Goal: Task Accomplishment & Management: Complete application form

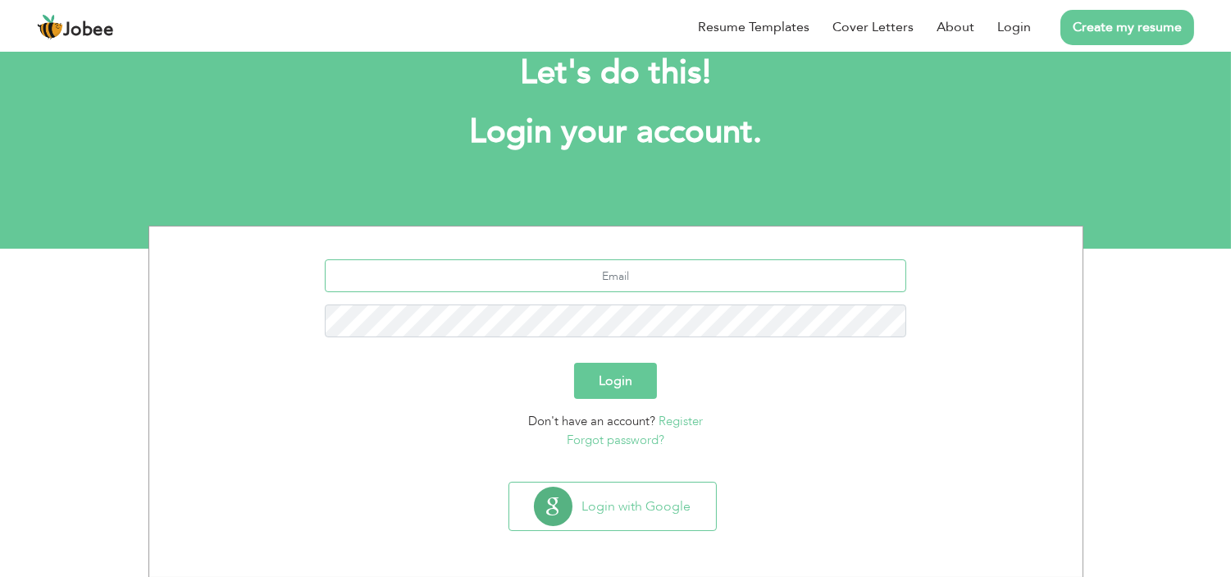
click at [654, 277] on input "text" at bounding box center [616, 275] width 582 height 33
click at [699, 349] on form "Login Don't have an account? Register Forgot password?" at bounding box center [616, 354] width 909 height 190
click at [628, 274] on input "text" at bounding box center [616, 275] width 582 height 33
type input "[EMAIL_ADDRESS][DOMAIN_NAME]"
click at [610, 380] on button "Login" at bounding box center [615, 381] width 83 height 36
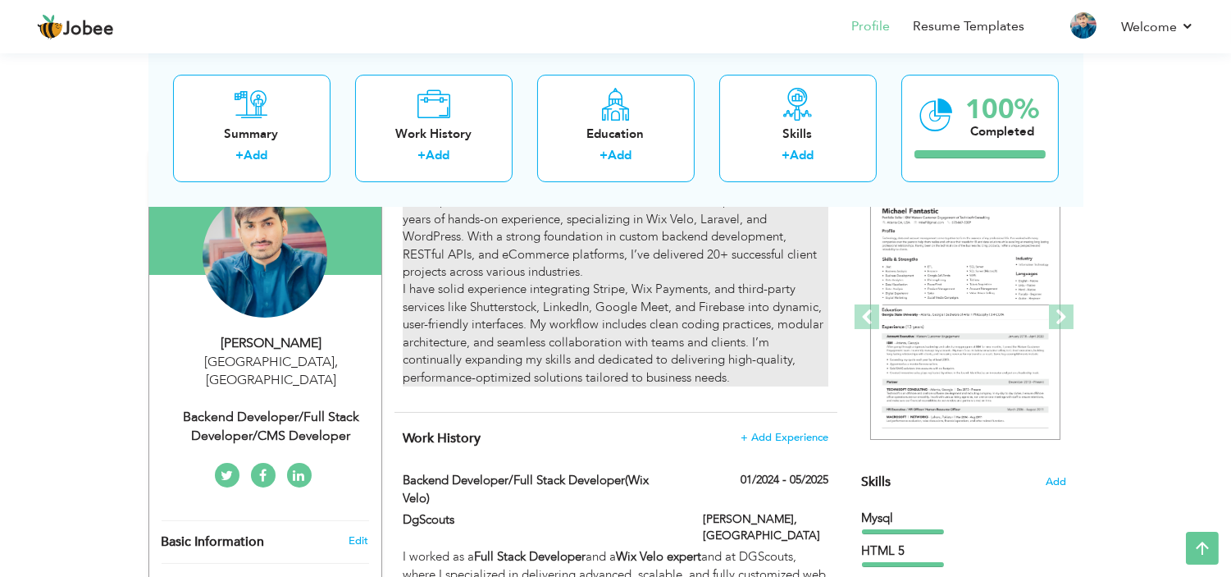
click at [733, 340] on p "I am a passionate and results-driven Full Stack Web Developer with over 2 years…" at bounding box center [615, 290] width 425 height 194
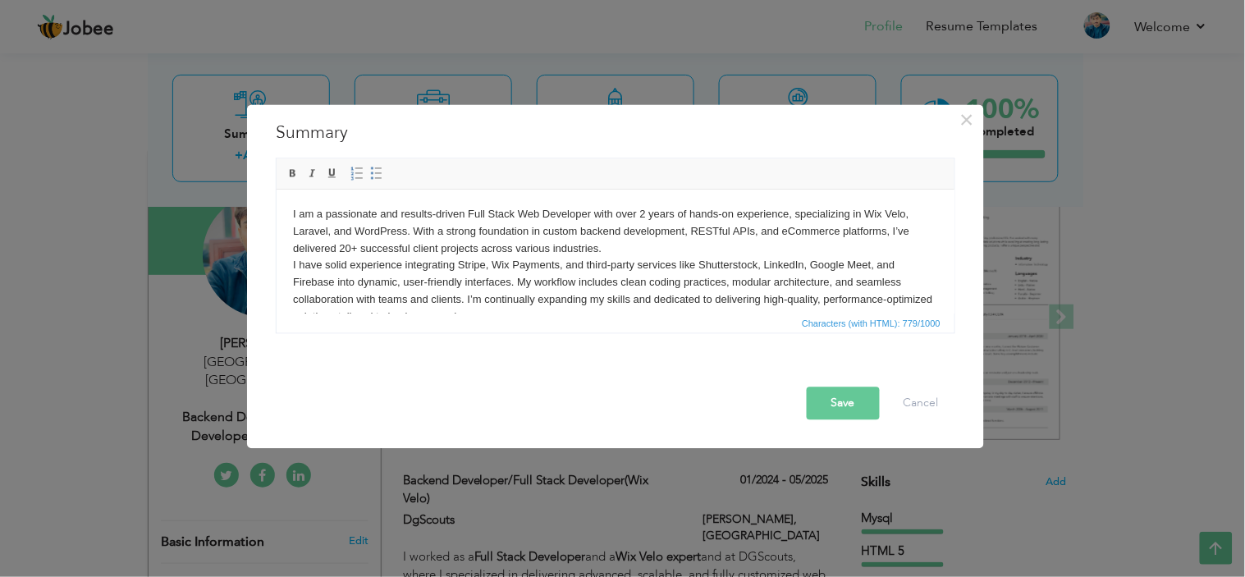
click at [646, 241] on p "I am a passionate and results-driven Full Stack Web Developer with over 2 years…" at bounding box center [614, 265] width 645 height 120
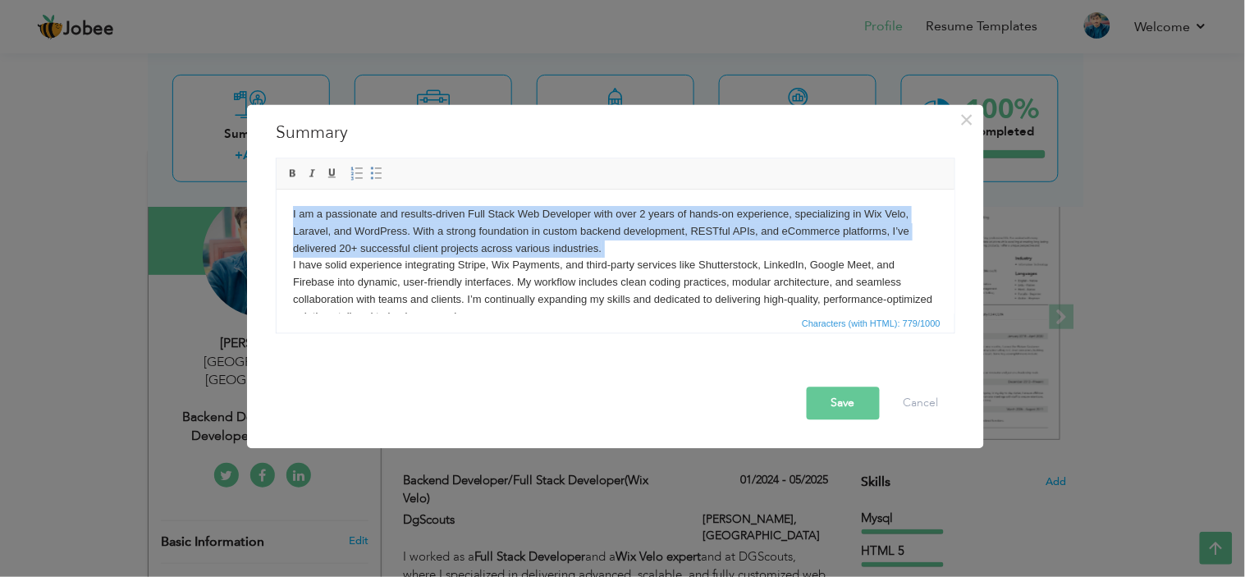
click at [646, 241] on p "I am a passionate and results-driven Full Stack Web Developer with over 2 years…" at bounding box center [614, 265] width 645 height 120
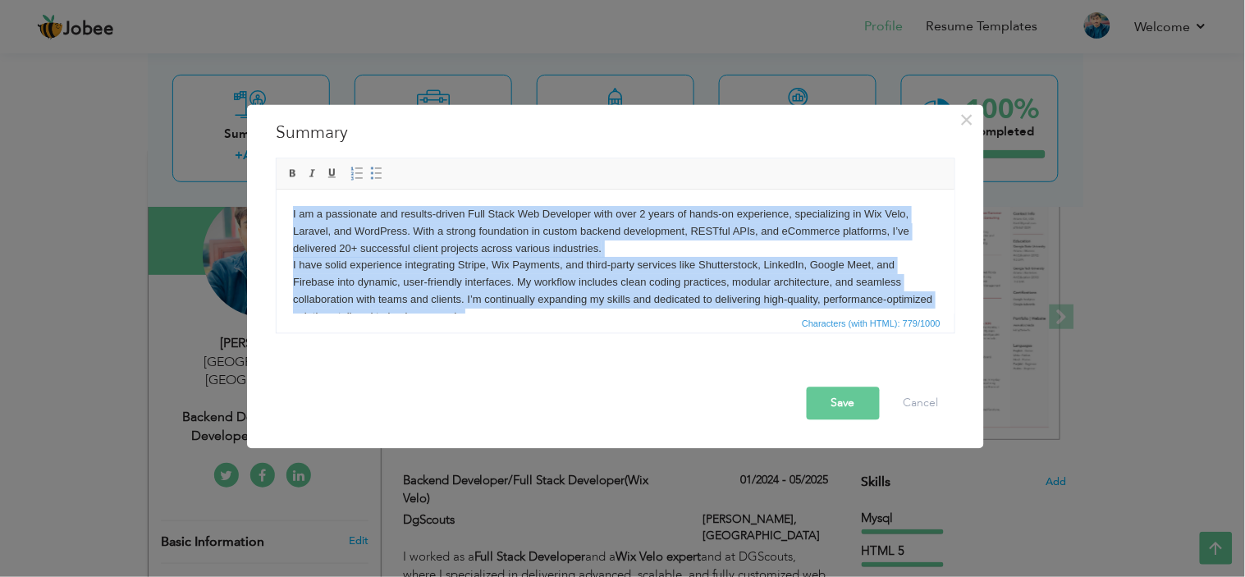
drag, startPoint x: 612, startPoint y: 293, endPoint x: 566, endPoint y: 299, distance: 46.4
click at [289, 189] on html "I am a passionate and results-driven Full Stack Web Developer with over 2 years…" at bounding box center [615, 265] width 678 height 153
copy p "I am a passionate and results-driven Full Stack Web Developer with over 2 years…"
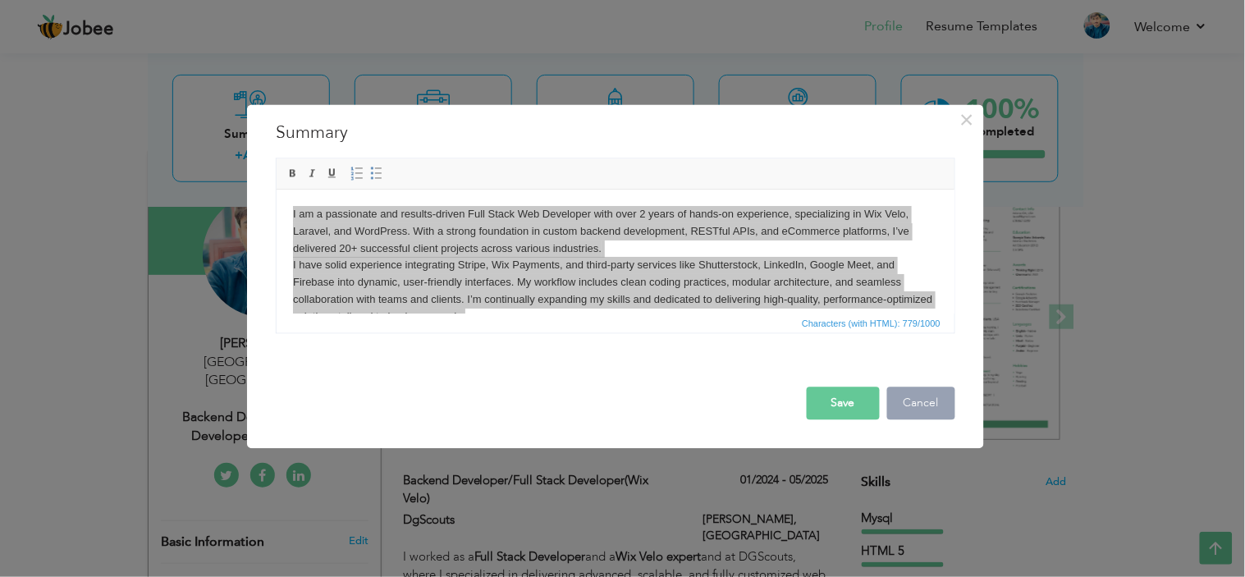
click at [924, 404] on button "Cancel" at bounding box center [921, 402] width 68 height 33
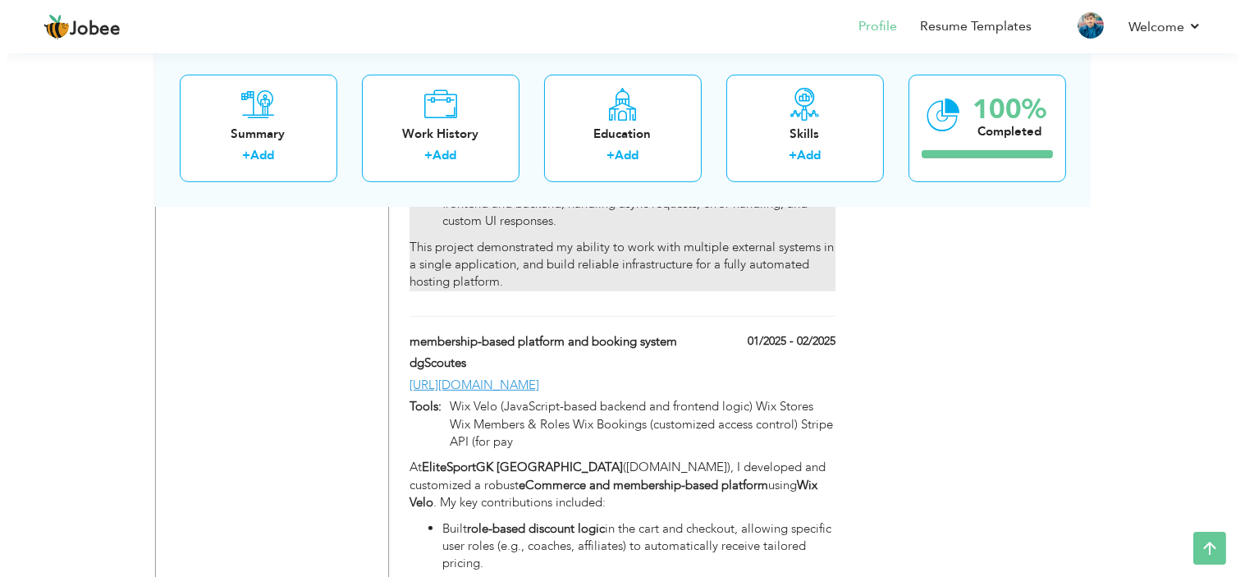
scroll to position [1884, 0]
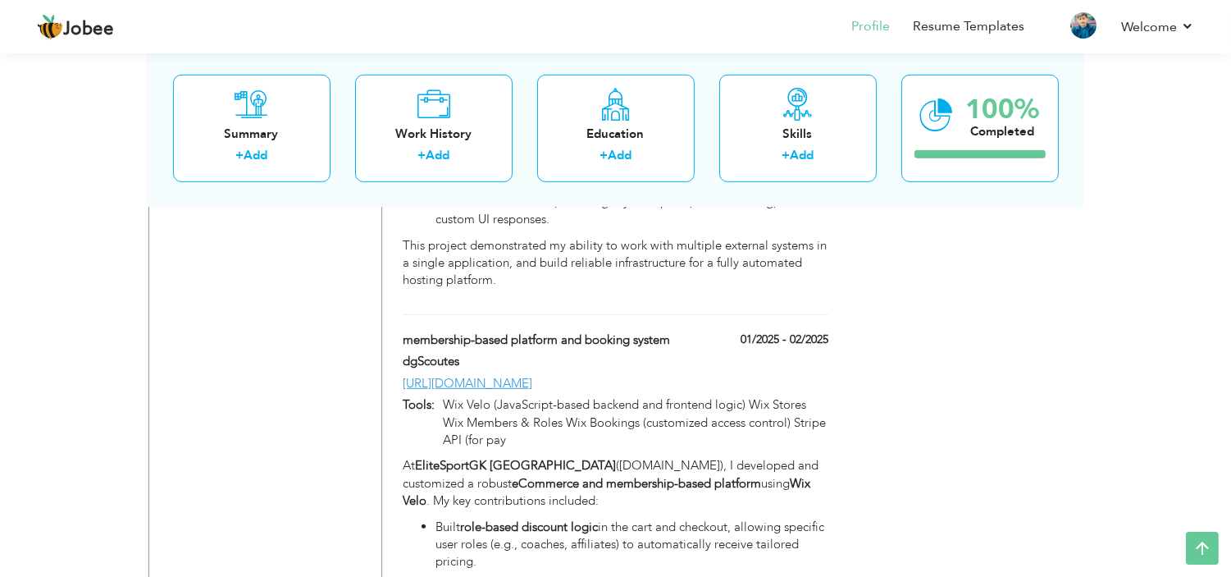
click at [400, 353] on div "dgScoutes" at bounding box center [541, 363] width 300 height 21
type input "membership-based platform and booking system"
type input "dgScoutes"
type input "01/2025"
type input "02/2025"
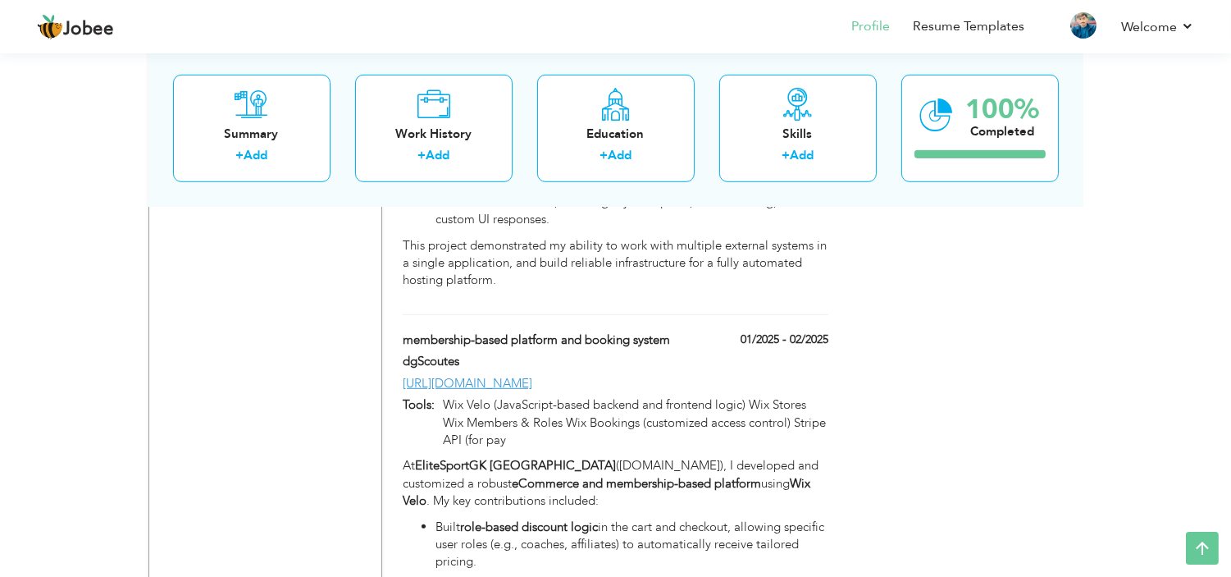
type input "https://www.elitesportgkusa.com/"
type input "Wix Velo (JavaScript-based backend and frontend logic) Wix Stores Wix Members &…"
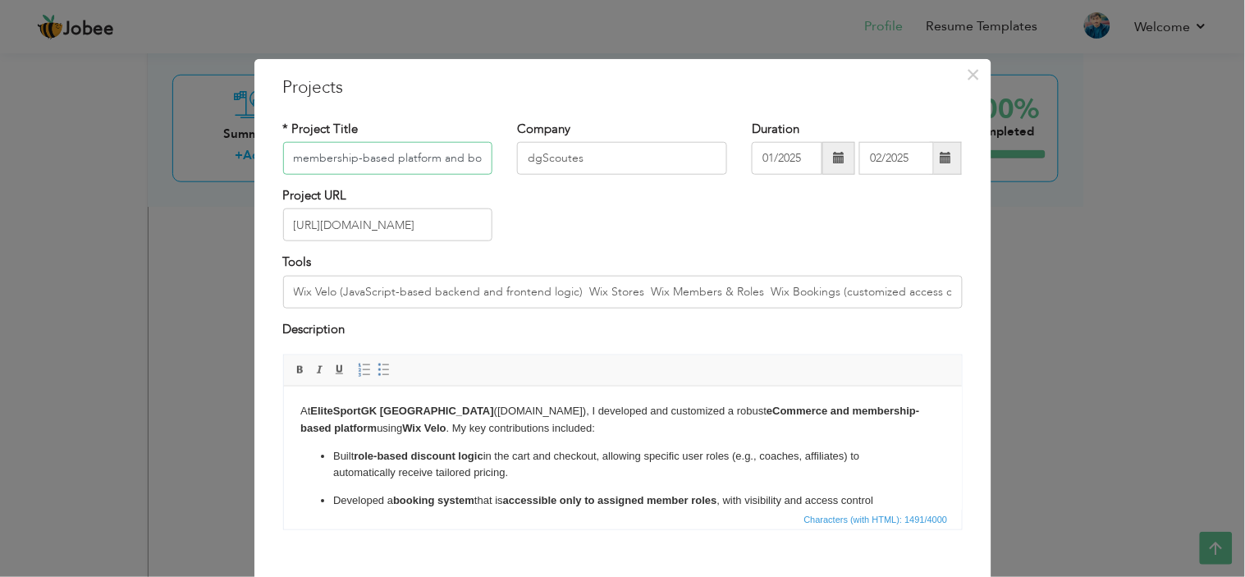
scroll to position [0, 62]
click at [422, 161] on input "membership-based platform and booking system" at bounding box center [388, 158] width 210 height 33
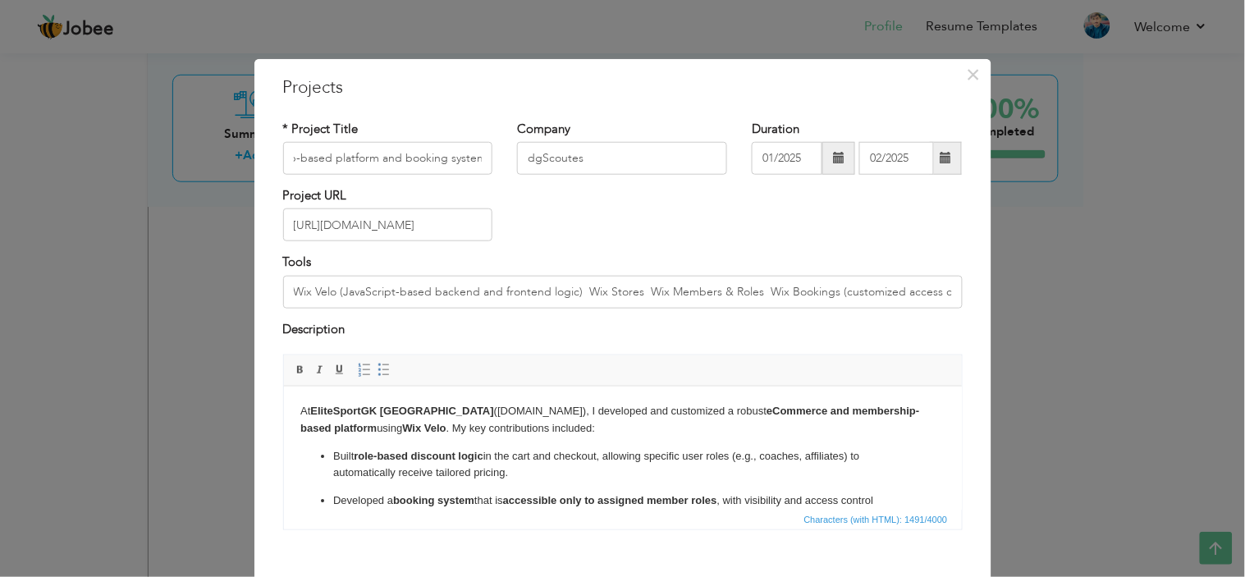
scroll to position [0, 0]
click at [423, 442] on body "At EliteSportGK USA (elitesportgkusa.com), I developed and customized a robust …" at bounding box center [621, 558] width 645 height 313
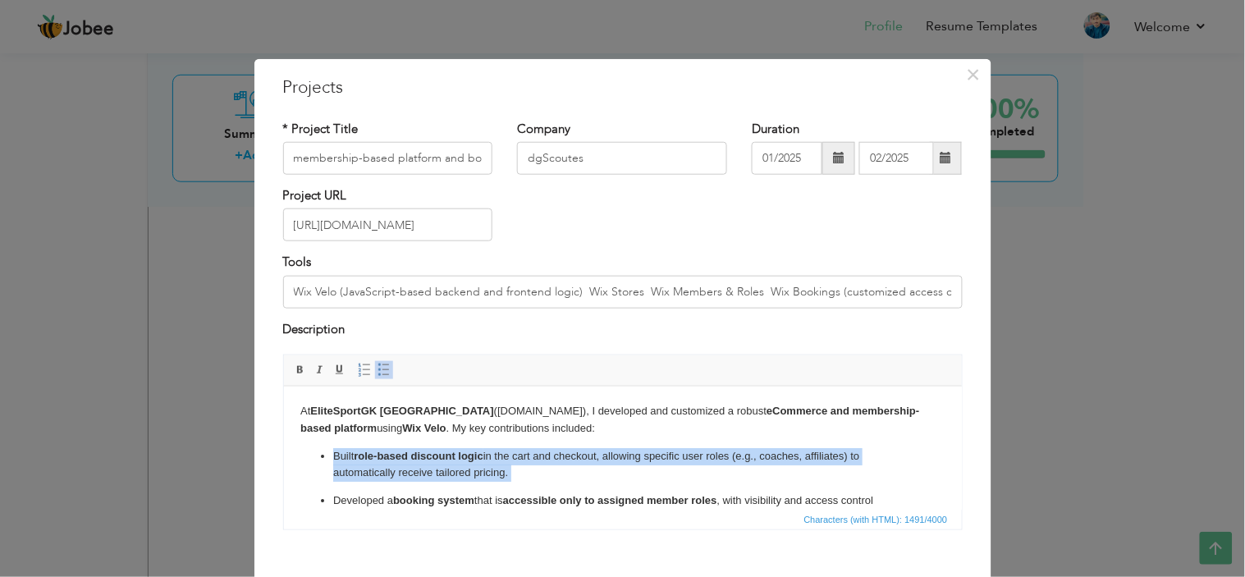
click at [423, 442] on body "At EliteSportGK USA (elitesportgkusa.com), I developed and customized a robust …" at bounding box center [621, 558] width 645 height 313
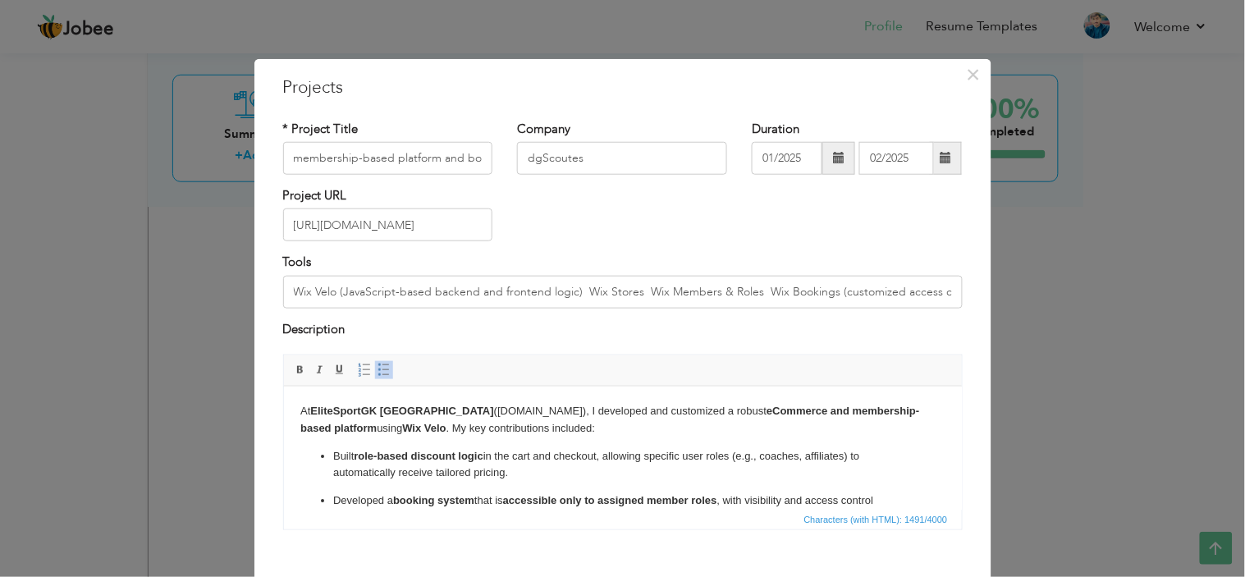
click at [423, 442] on body "At EliteSportGK USA (elitesportgkusa.com), I developed and customized a robust …" at bounding box center [621, 558] width 645 height 313
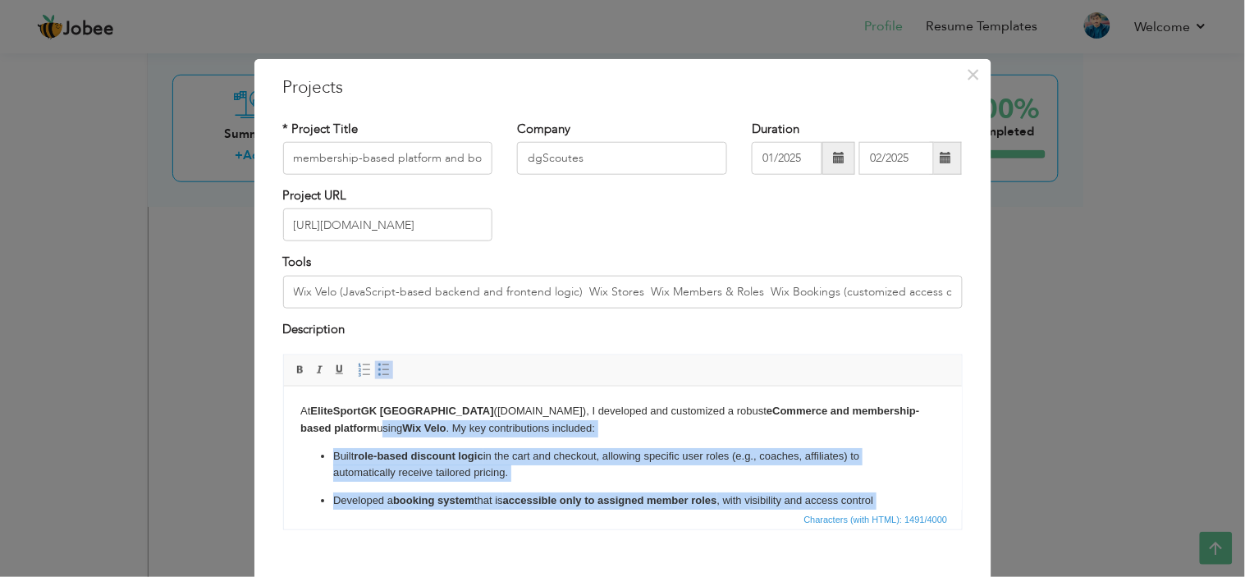
drag, startPoint x: 621, startPoint y: 482, endPoint x: 286, endPoint y: 420, distance: 341.3
click at [286, 420] on html "At EliteSportGK USA (elitesportgkusa.com), I developed and customized a robust …" at bounding box center [622, 559] width 678 height 346
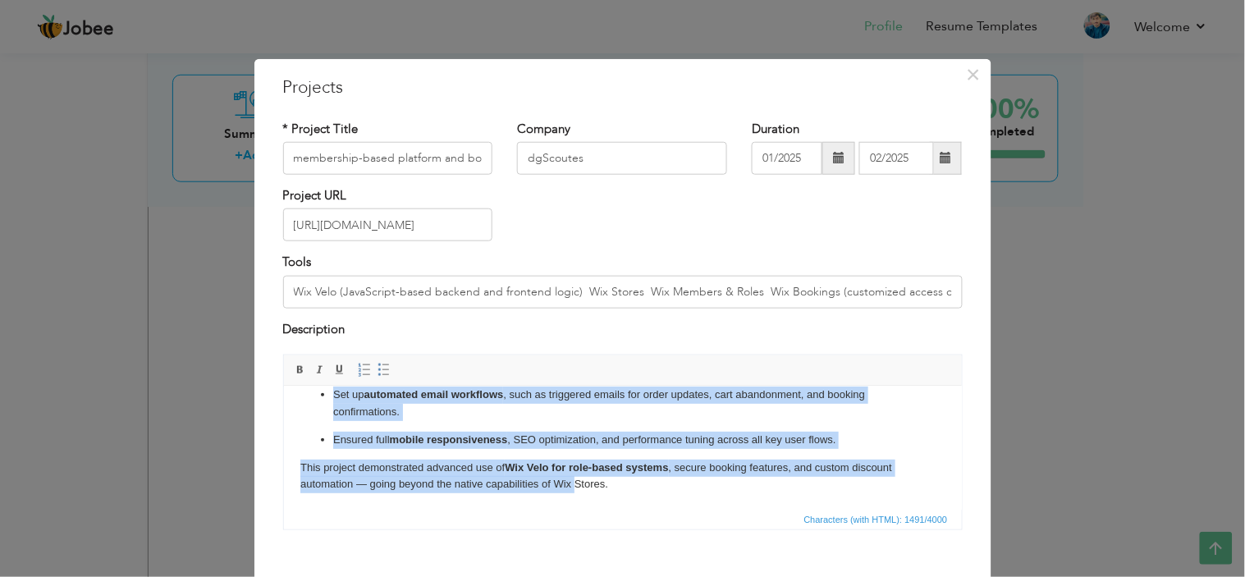
scroll to position [86, 0]
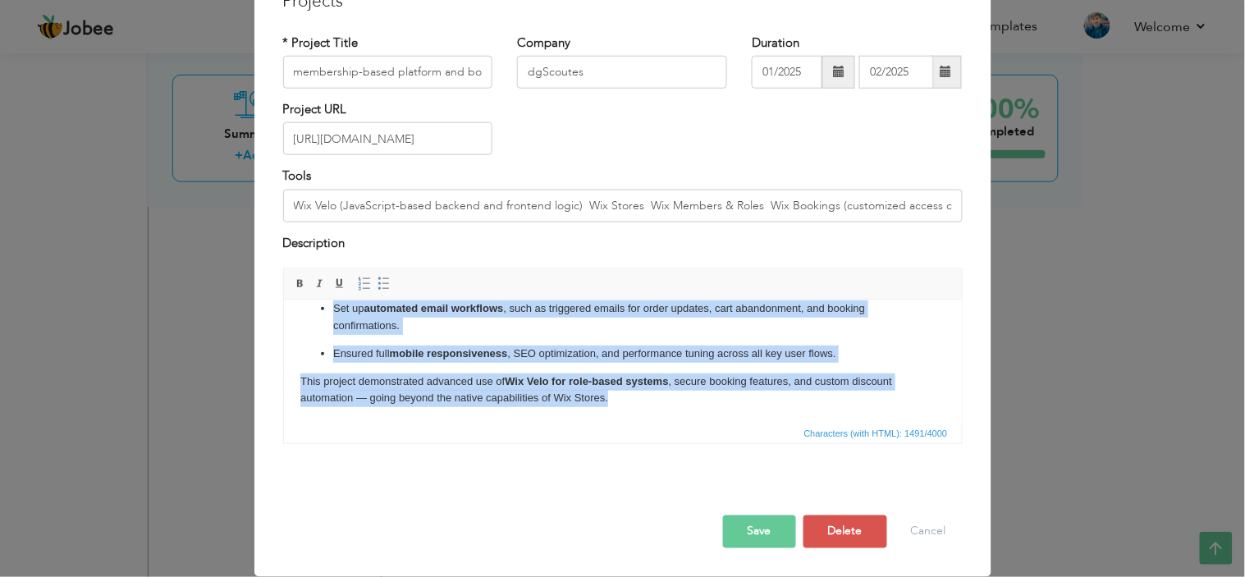
drag, startPoint x: 300, startPoint y: 320, endPoint x: 943, endPoint y: 733, distance: 764.2
click at [666, 423] on html "At EliteSportGK USA (elitesportgkusa.com), I developed and customized a robust …" at bounding box center [622, 249] width 678 height 346
copy body "At EliteSportGK USA (elitesportgkusa.com), I developed and customized a robust …"
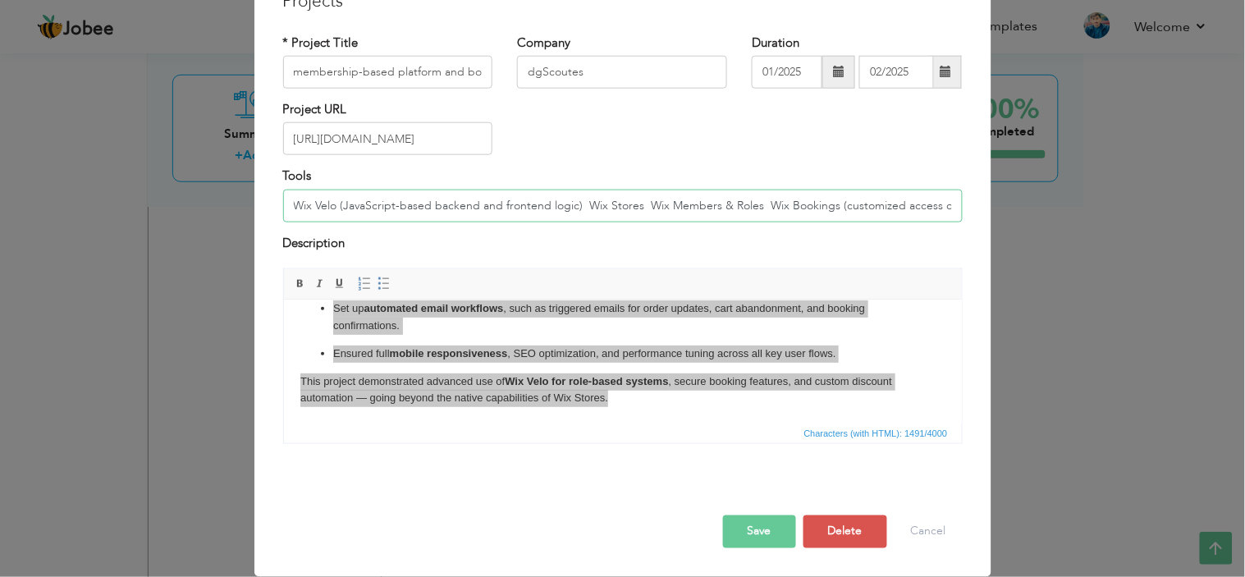
click at [436, 213] on input "Wix Velo (JavaScript-based backend and frontend logic) Wix Stores Wix Members &…" at bounding box center [622, 206] width 679 height 33
click at [670, 230] on div "Tools Wix Velo (JavaScript-based backend and frontend logic) Wix Stores Wix Mem…" at bounding box center [623, 200] width 704 height 66
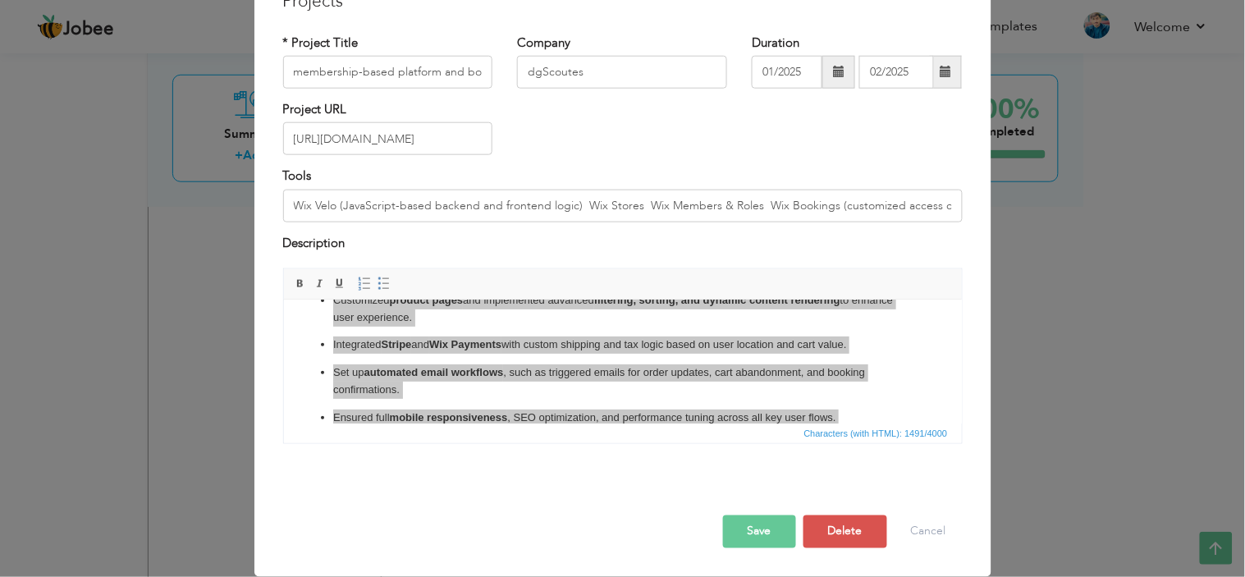
scroll to position [105, 0]
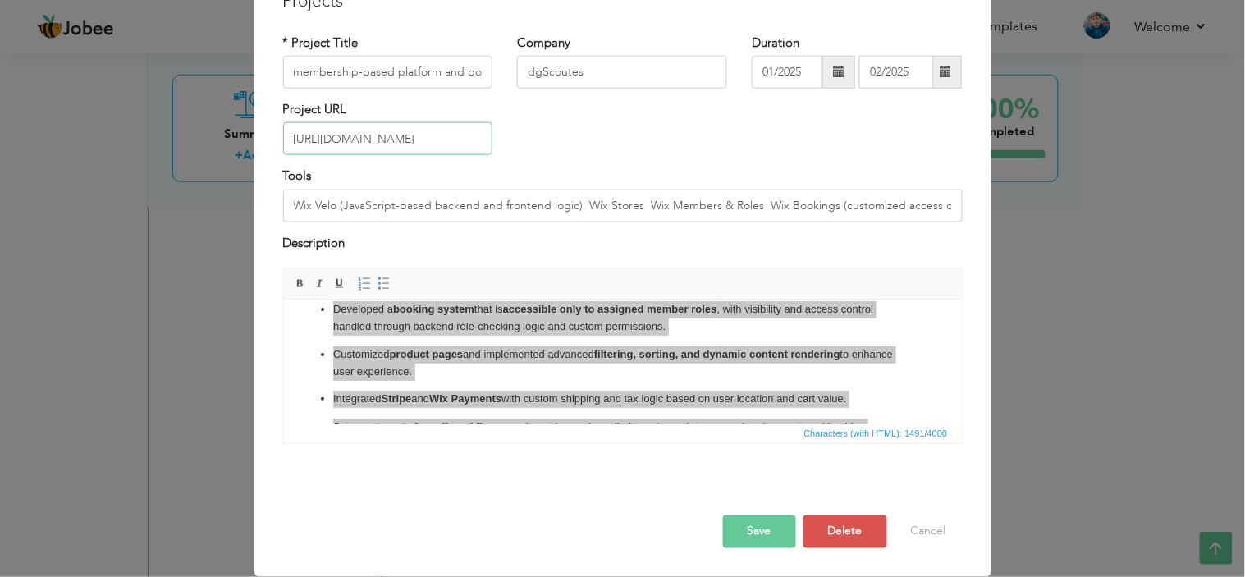
click at [445, 130] on input "https://www.elitesportgkusa.com/" at bounding box center [388, 138] width 210 height 33
click at [519, 231] on div "Tools Wix Velo (JavaScript-based backend and frontend logic) Wix Stores Wix Mem…" at bounding box center [623, 200] width 704 height 66
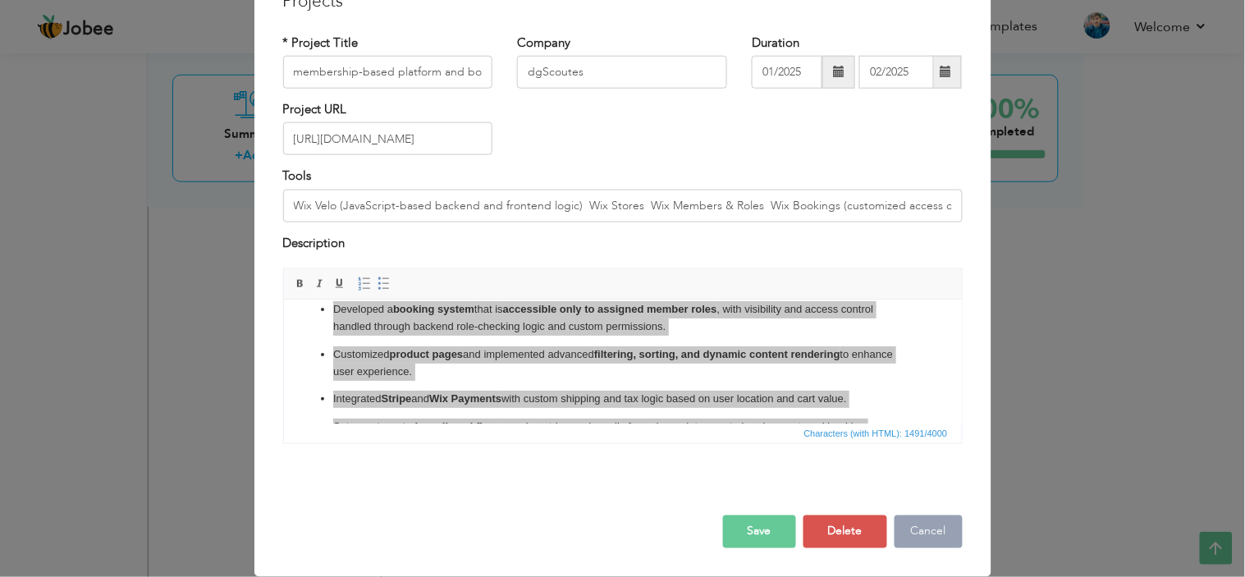
click at [915, 523] on button "Cancel" at bounding box center [928, 531] width 68 height 33
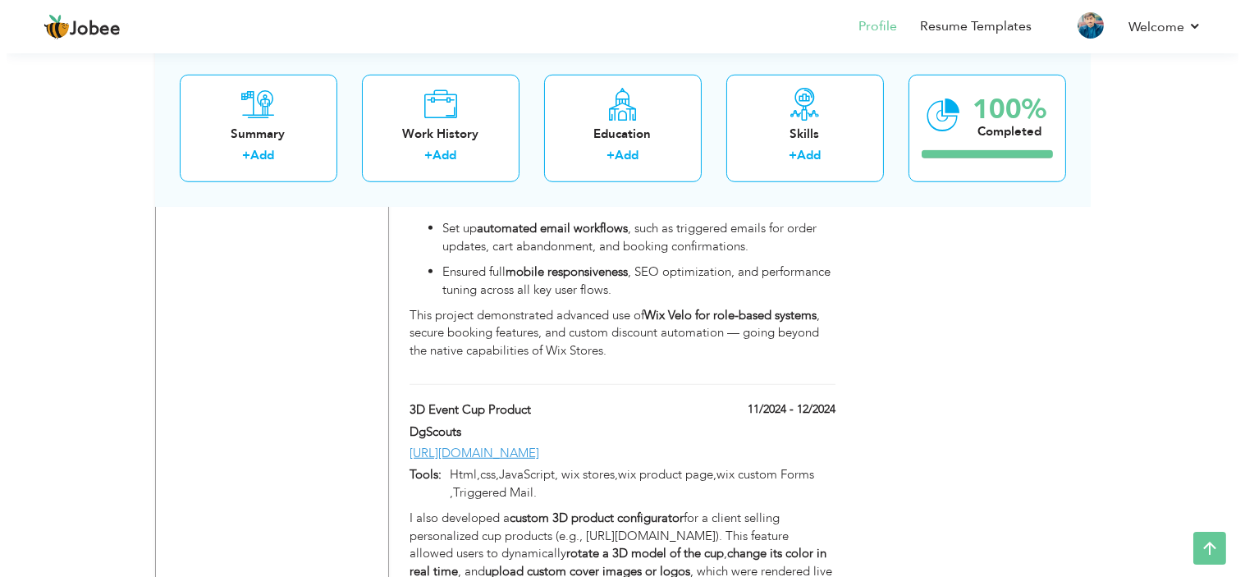
scroll to position [2424, 0]
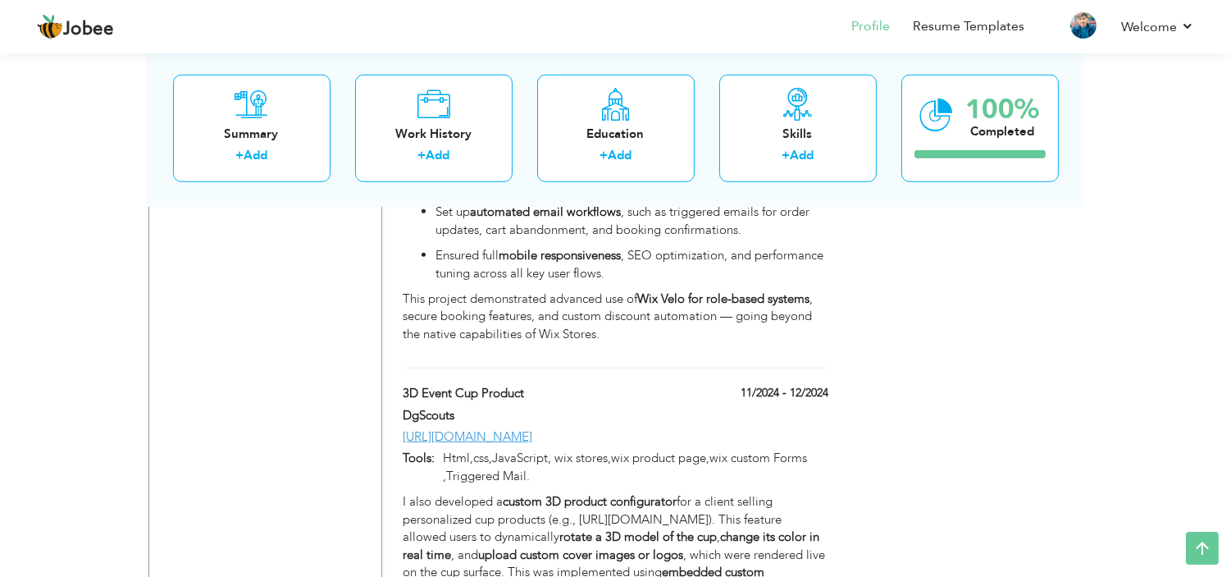
click at [669, 335] on div "membership-based platform and booking system 01/2025 - 02/2025 membership-based…" at bounding box center [615, 80] width 425 height 578
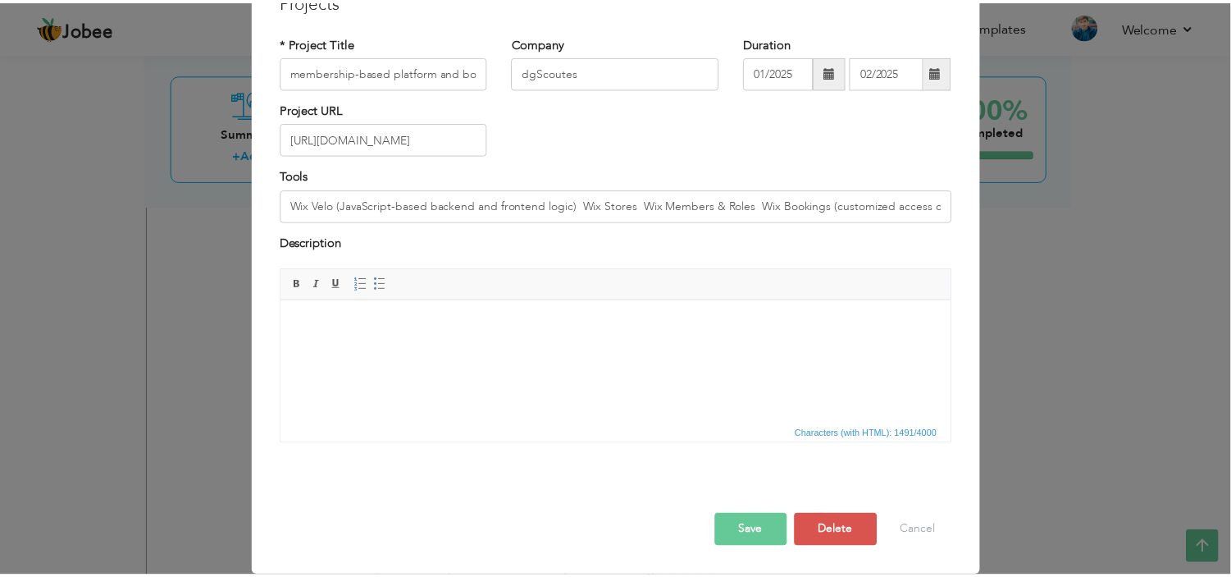
scroll to position [0, 0]
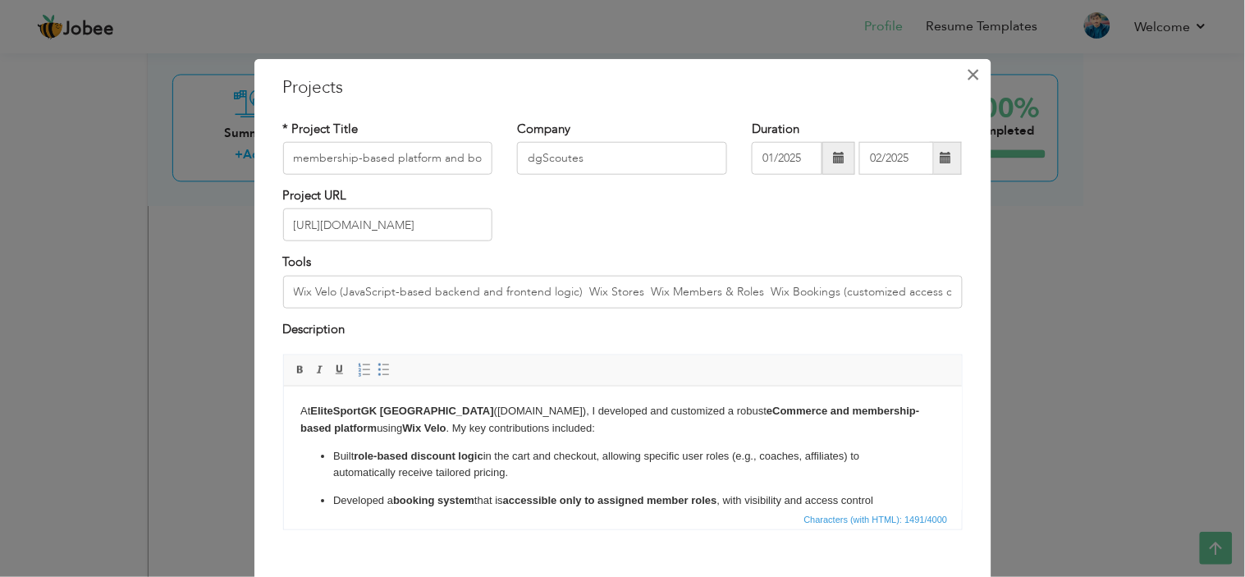
click at [968, 78] on span "×" at bounding box center [973, 74] width 14 height 30
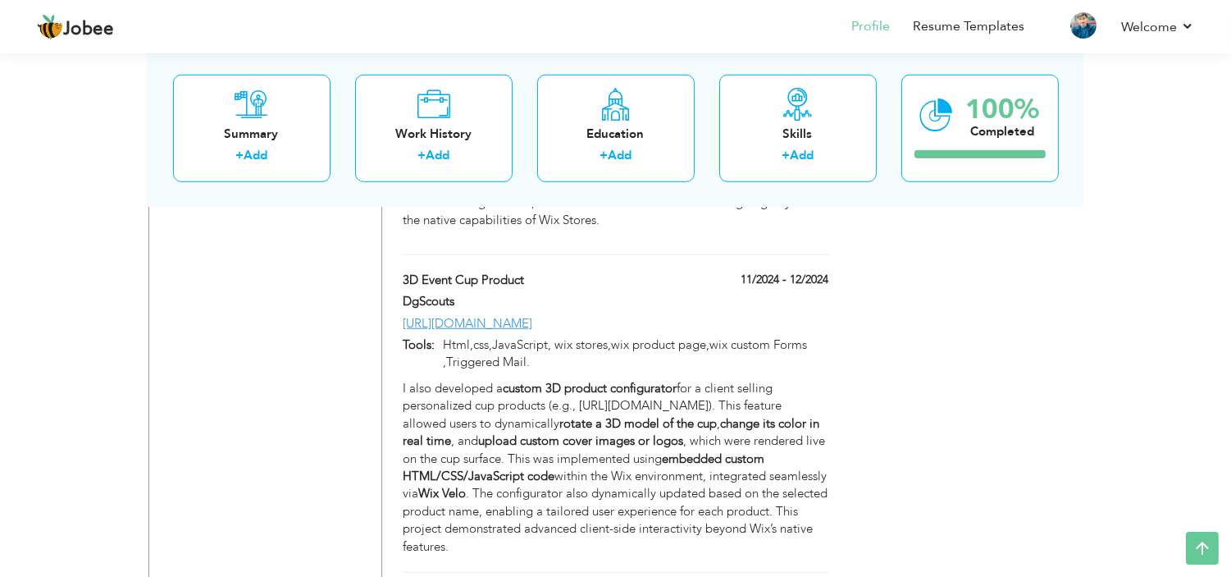
scroll to position [2521, 0]
click at [501, 271] on label "3D Event Cup Product" at bounding box center [541, 279] width 276 height 17
type input "3D Event Cup Product"
type input "DgScouts"
type input "11/2024"
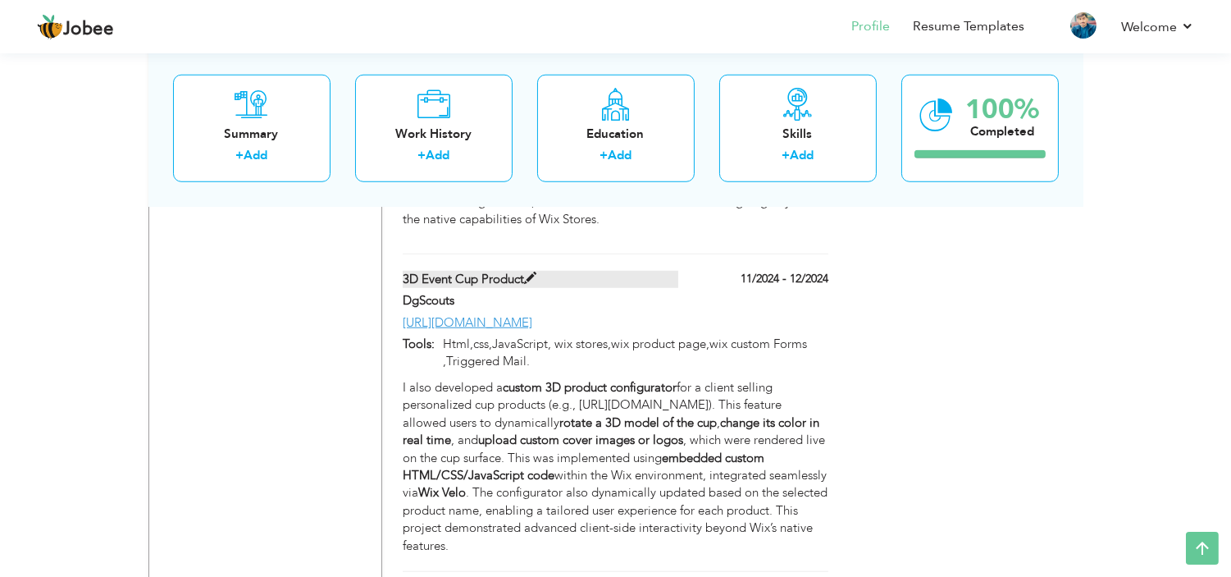
type input "12/2024"
type input "https://www.cupup.eu/category/event-cups"
type input "Html,css,JavaScript, wix stores,wix product page,wix custom Forms ,Triggered Ma…"
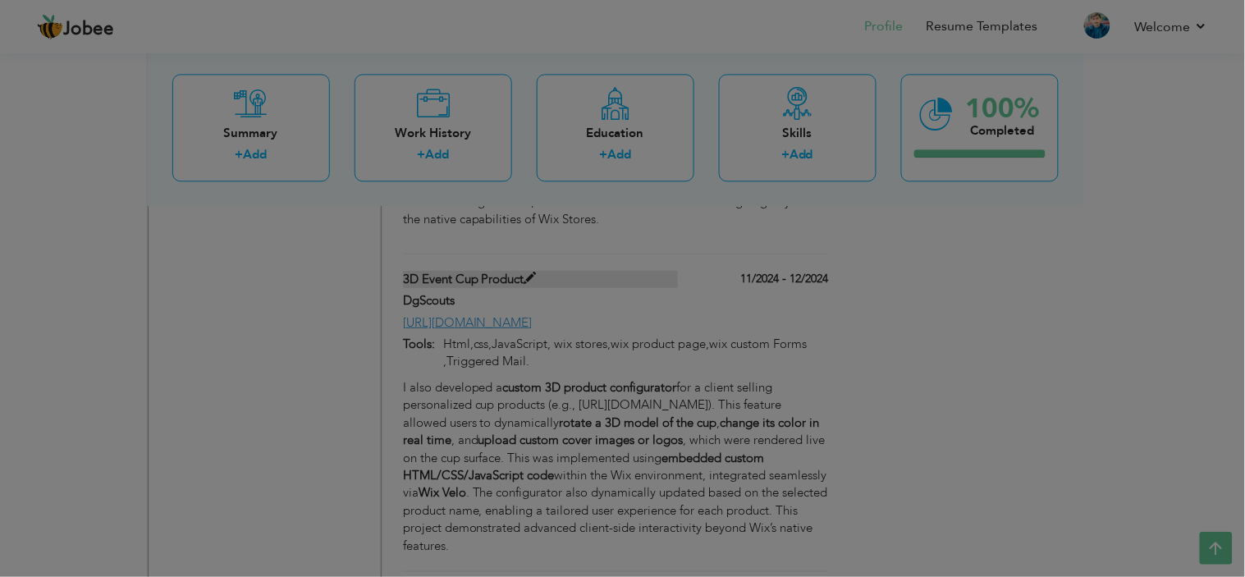
click at [501, 267] on div at bounding box center [622, 288] width 1245 height 577
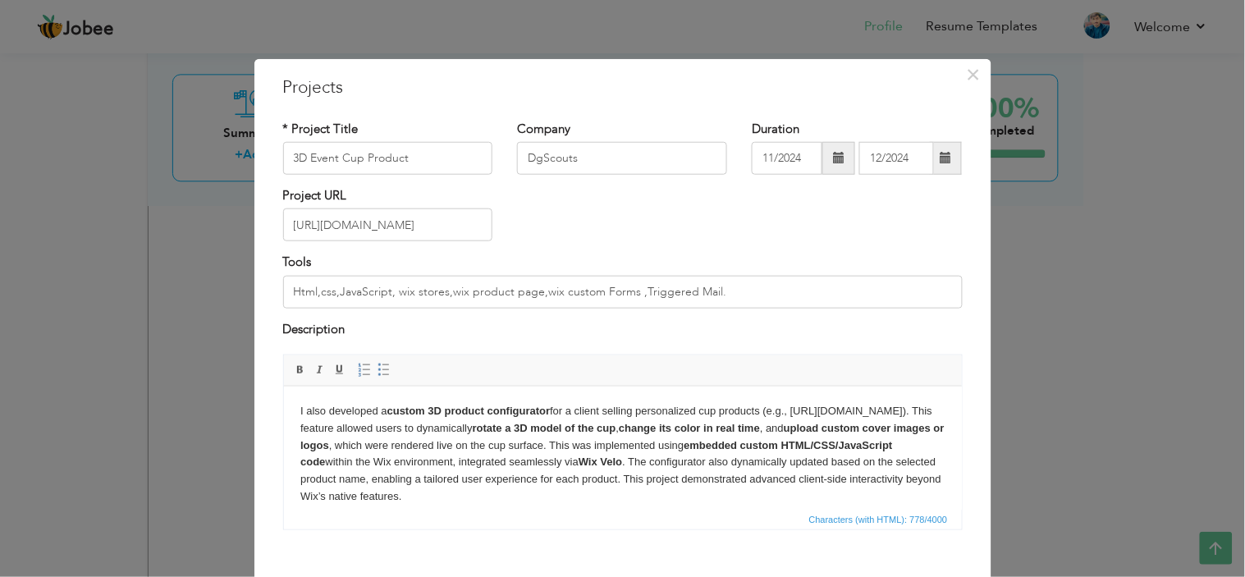
click at [501, 267] on div "Tools Html,css,JavaScript, wix stores,wix product page,wix custom Forms ,Trigge…" at bounding box center [622, 281] width 679 height 54
click at [399, 167] on input "3D Event Cup Product" at bounding box center [388, 158] width 210 height 33
click at [345, 418] on body "I also developed a custom 3D product configurator for a client selling personal…" at bounding box center [621, 453] width 645 height 103
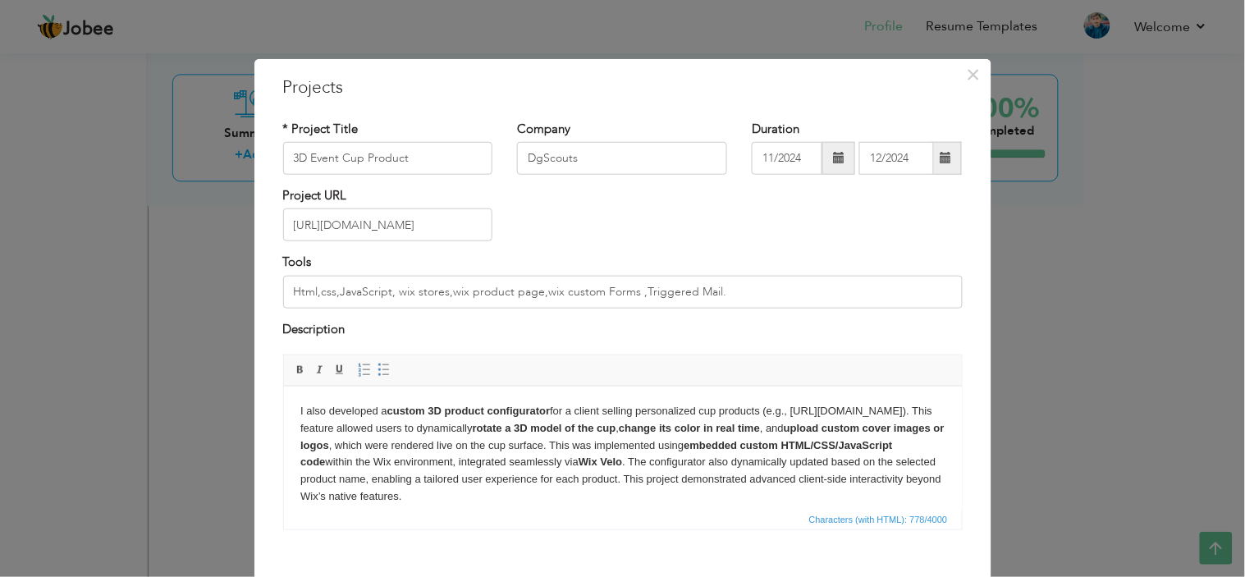
click at [345, 418] on body "I also developed a custom 3D product configurator for a client selling personal…" at bounding box center [621, 453] width 645 height 103
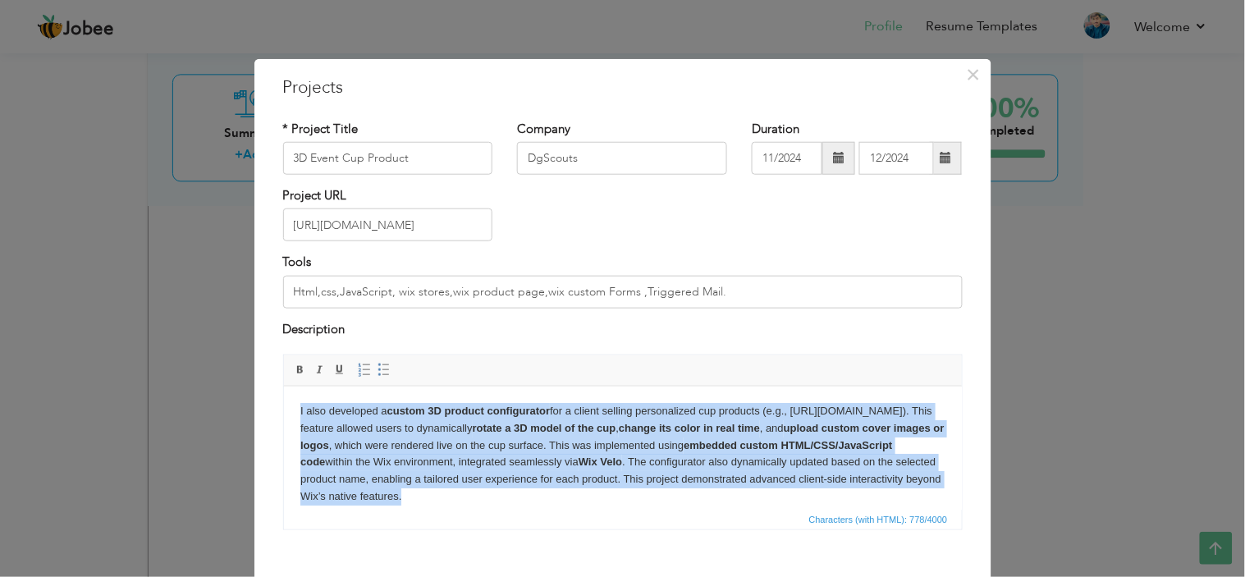
click at [345, 418] on body "I also developed a custom 3D product configurator for a client selling personal…" at bounding box center [621, 453] width 645 height 103
copy body "I also developed a custom 3D product configurator for a client selling personal…"
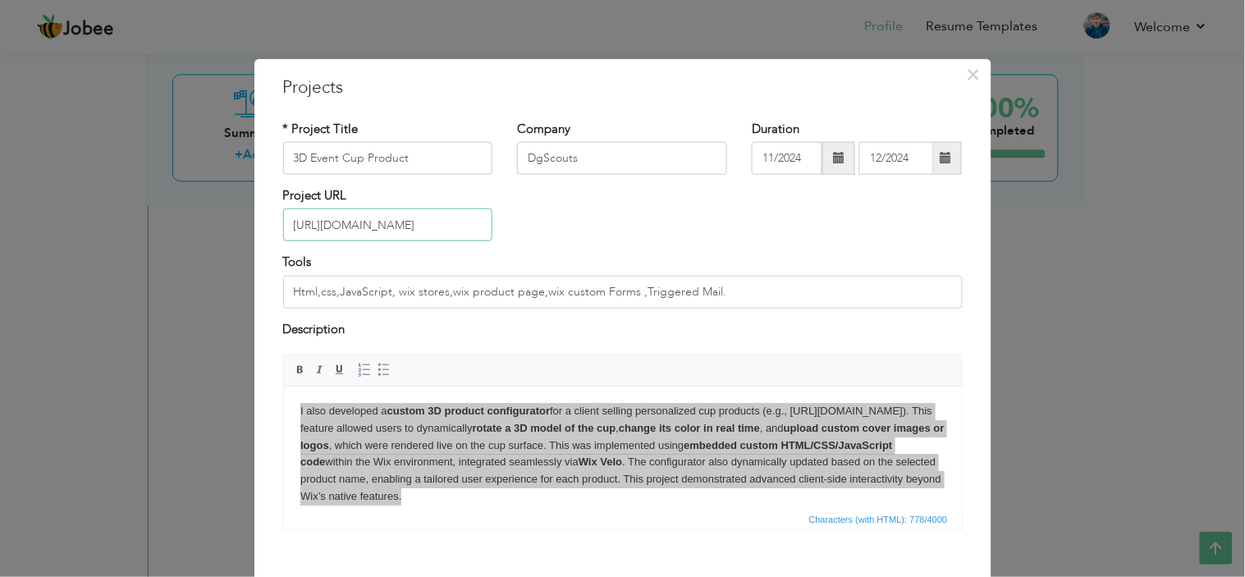
click at [454, 222] on input "https://www.cupup.eu/category/event-cups" at bounding box center [388, 224] width 210 height 33
click at [966, 79] on span "×" at bounding box center [973, 74] width 14 height 30
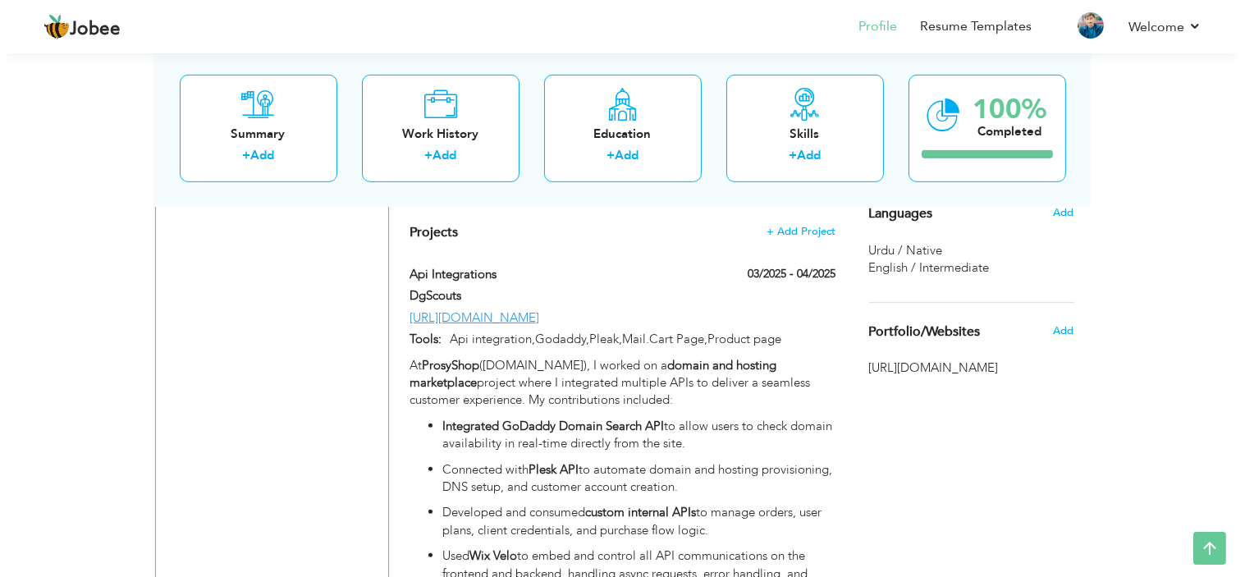
scroll to position [1470, 0]
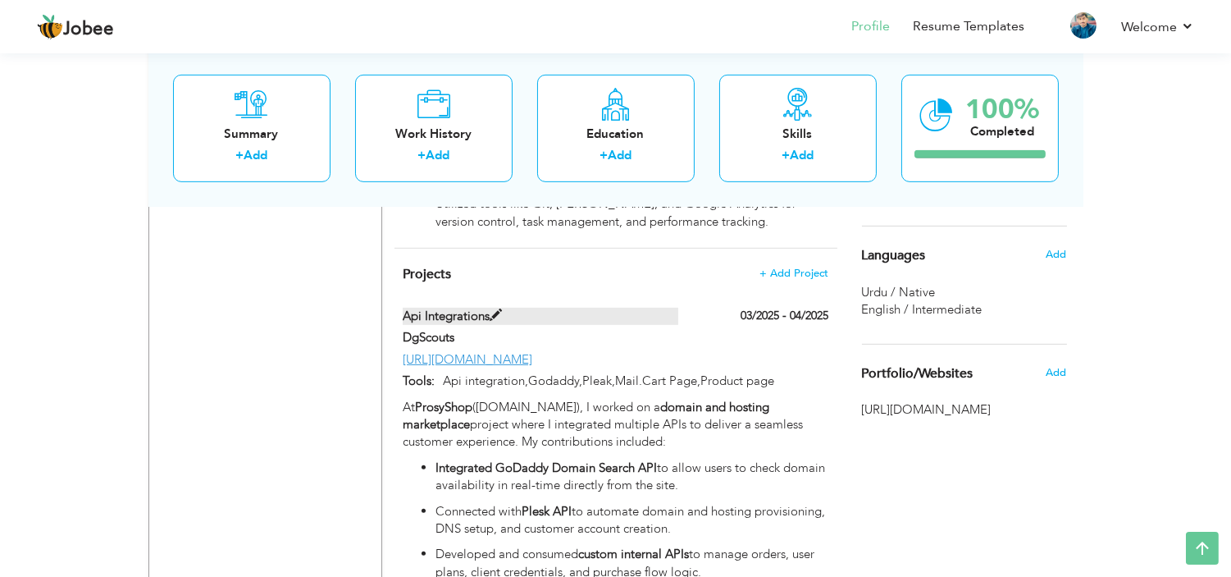
click at [494, 309] on span at bounding box center [496, 315] width 12 height 12
type input "Api Integrations"
type input "03/2025"
type input "04/2025"
type input "https://www.prosyshop.com/acheterundomaine"
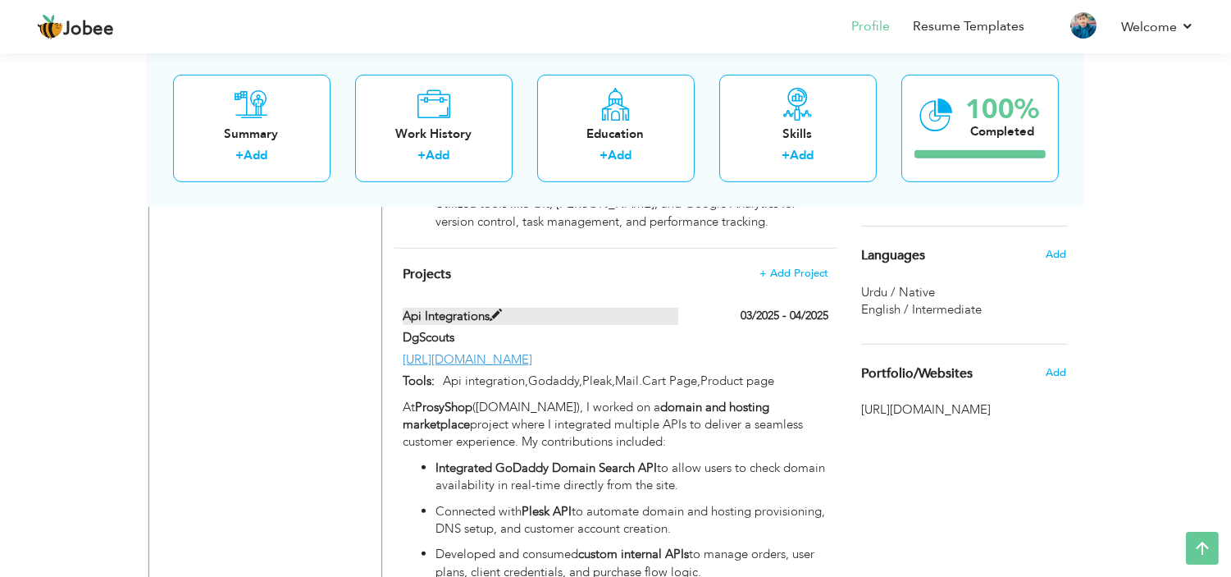
type input "Api integration,Godaddy,Pleak,Mail.Cart Page,Product page"
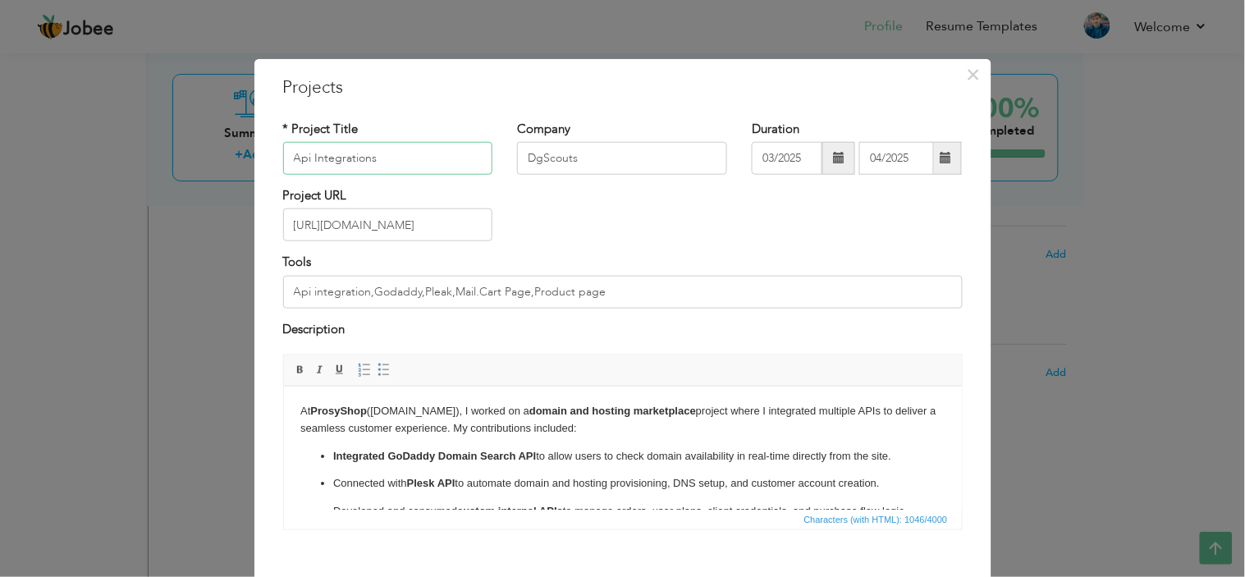
click at [365, 170] on input "Api Integrations" at bounding box center [388, 158] width 210 height 33
click at [435, 433] on p "At ProsyShop (prosyshop.com), I worked on a domain and hosting marketplace proj…" at bounding box center [621, 419] width 645 height 34
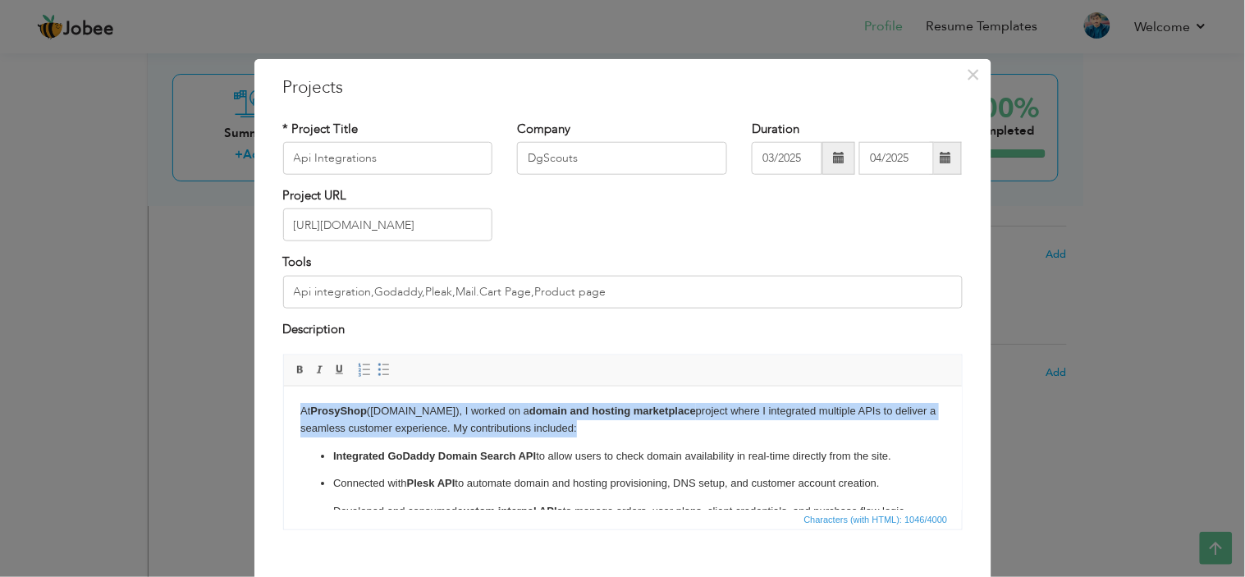
click at [435, 433] on p "At ProsyShop (prosyshop.com), I worked on a domain and hosting marketplace proj…" at bounding box center [621, 419] width 645 height 34
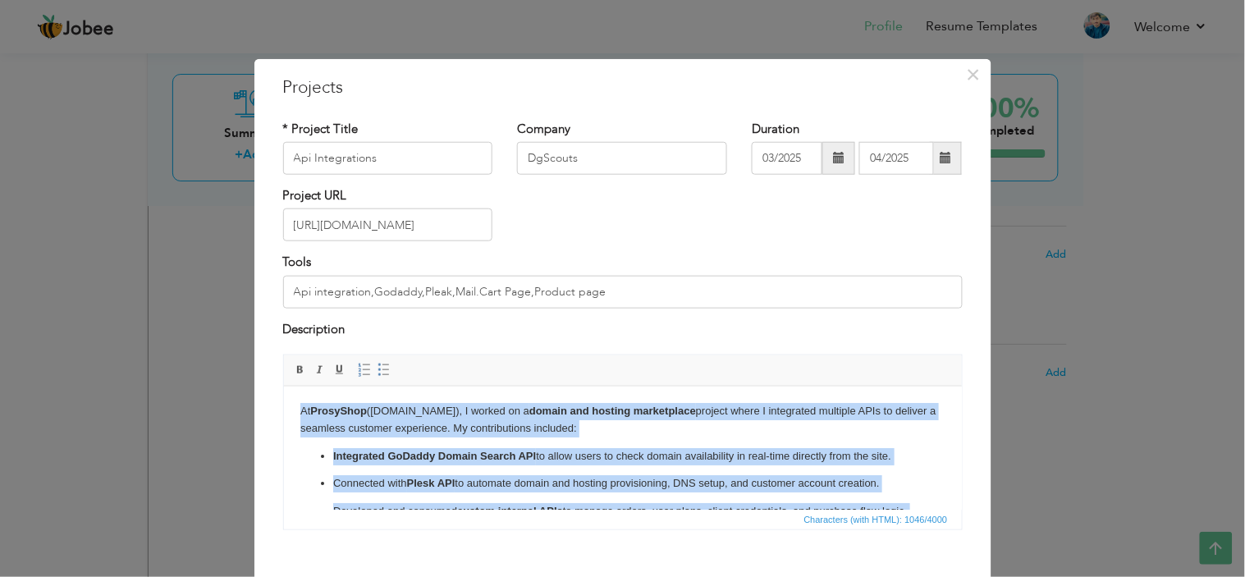
copy body "At ProsyShop (prosyshop.com), I worked on a domain and hosting marketplace proj…"
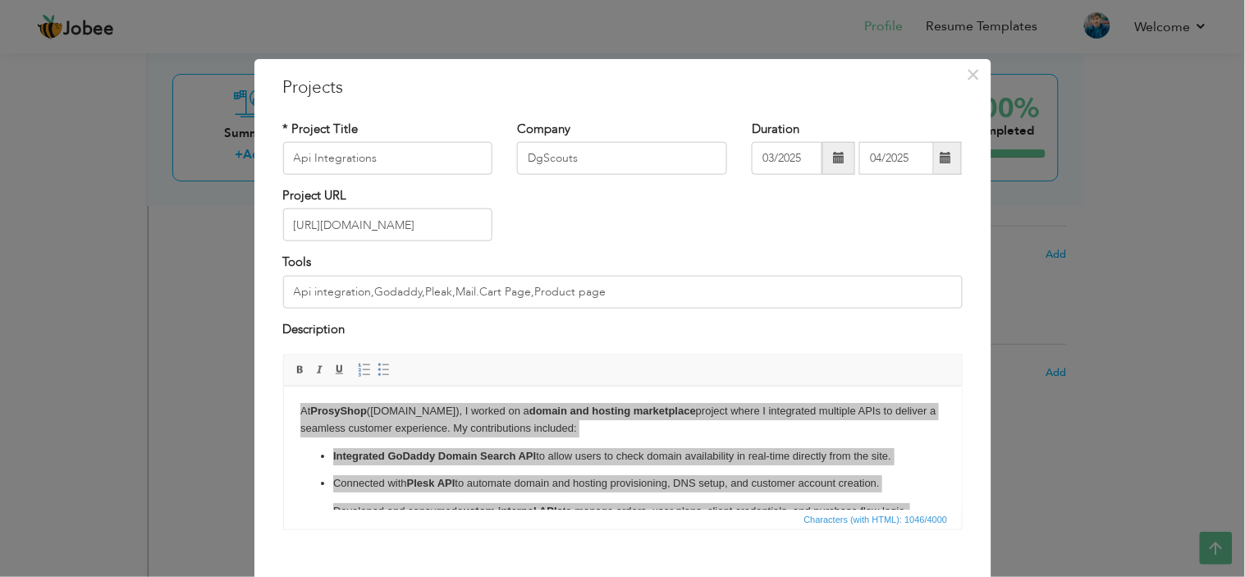
click at [559, 355] on span "Editor toolbars Basic Styles Bold Italic Underline Paragraph Insert/Remove Numb…" at bounding box center [623, 370] width 678 height 31
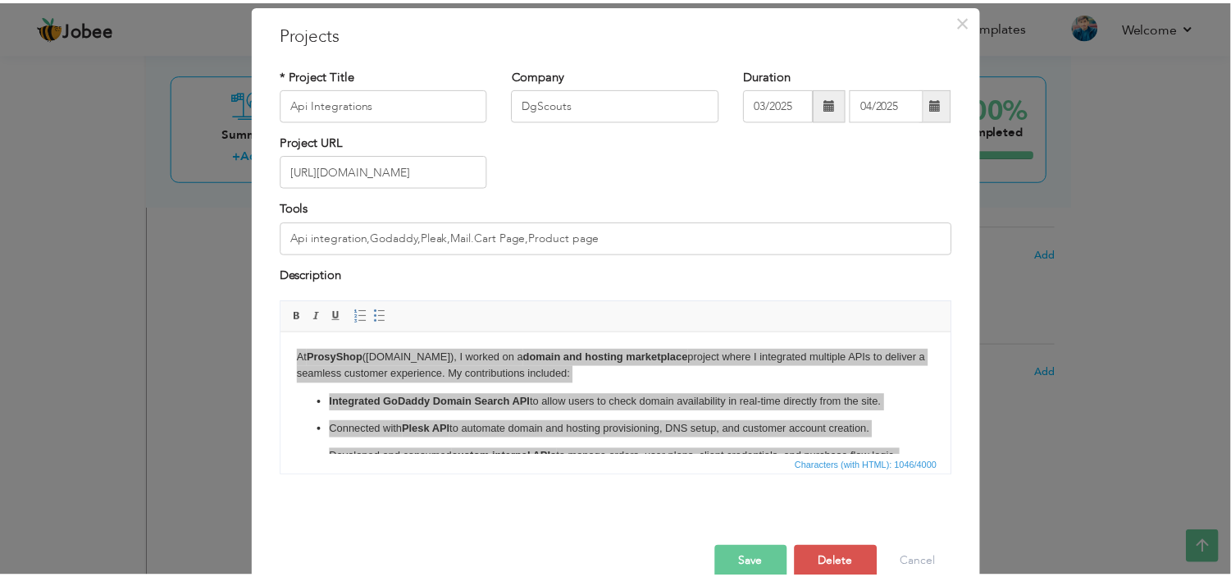
scroll to position [61, 0]
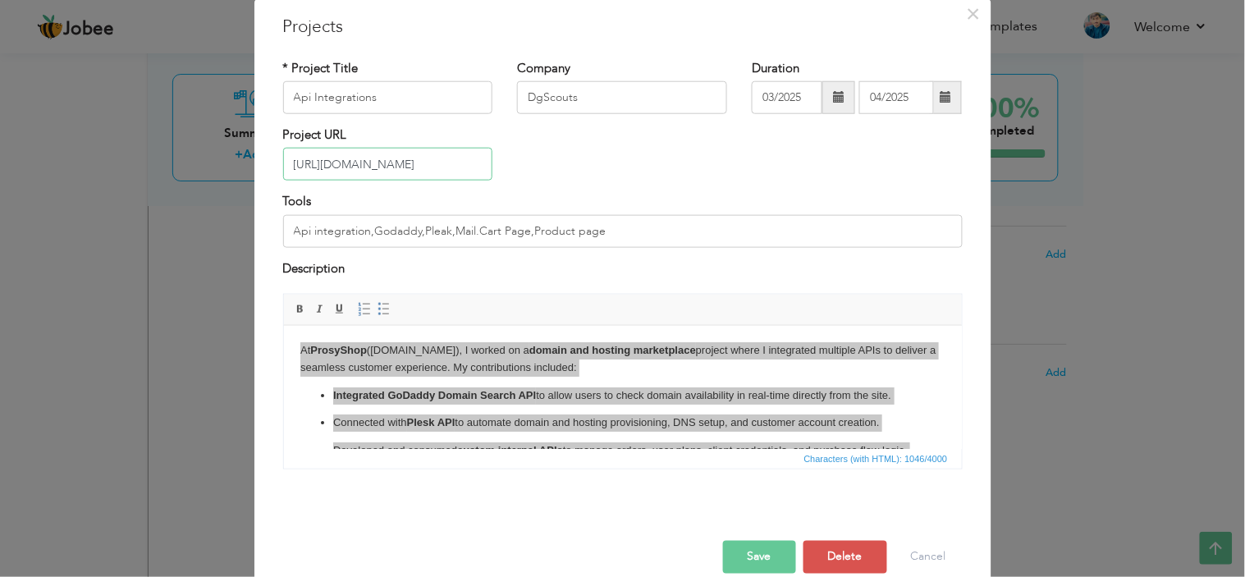
click at [432, 164] on input "https://www.prosyshop.com/acheterundomaine" at bounding box center [388, 164] width 210 height 33
click at [915, 545] on button "Cancel" at bounding box center [928, 557] width 68 height 33
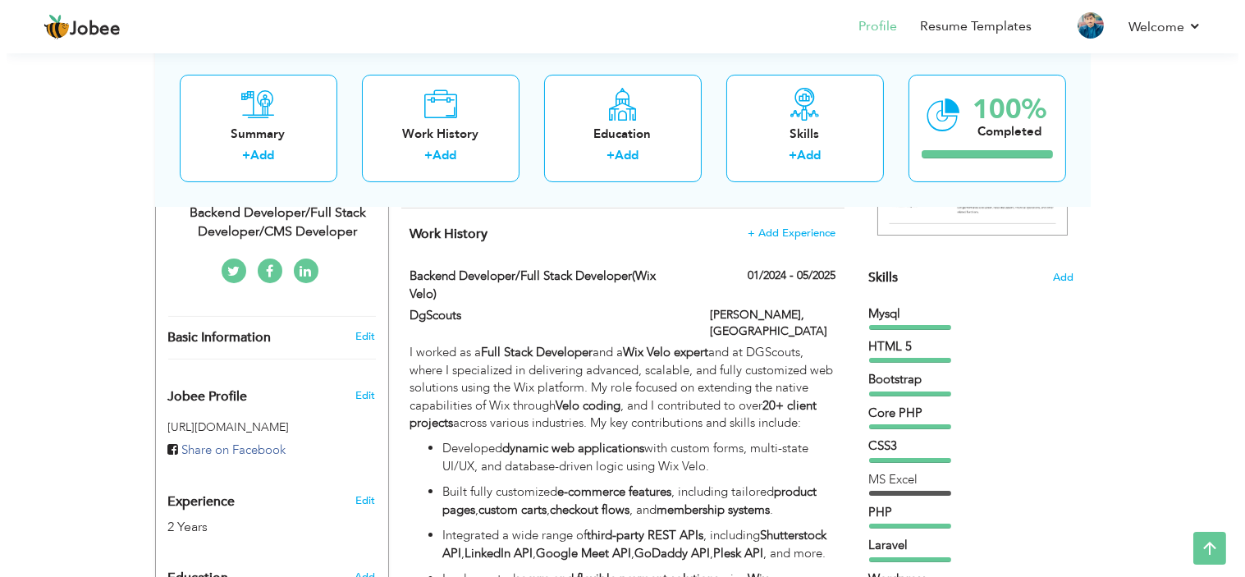
scroll to position [349, 0]
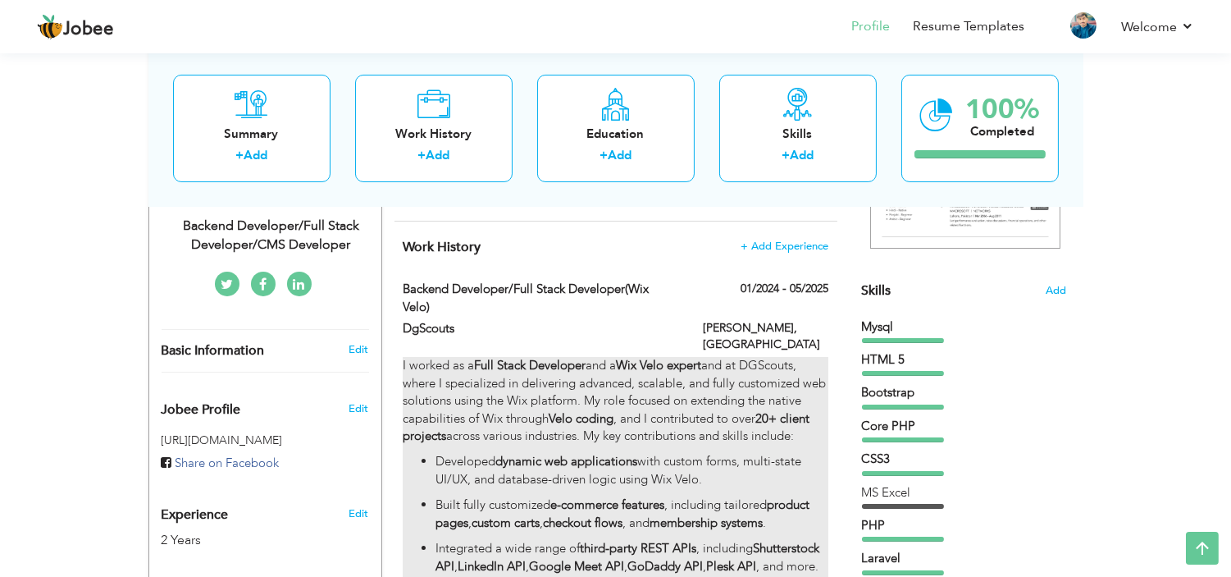
click at [436, 363] on p "I worked as a Full Stack Developer and a Wix Velo expert and at DGScouts, where…" at bounding box center [615, 401] width 425 height 88
type input "Backend Developer/Full Stack Developer(Wix Velo)"
type input "DgScouts"
type input "01/2024"
type input "05/2025"
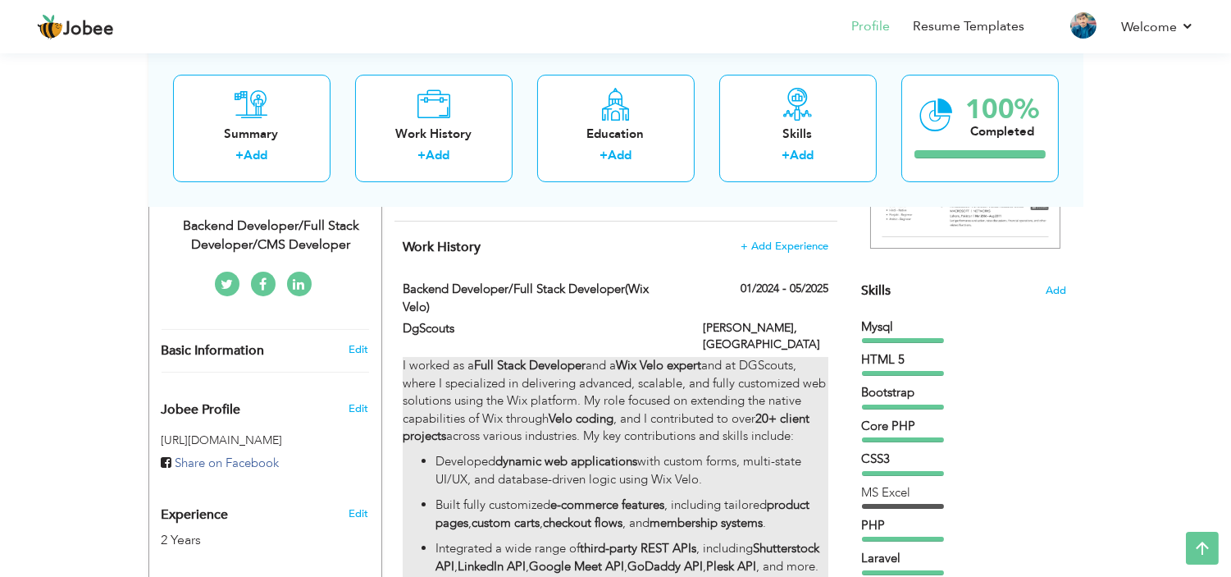
type input "Pakistan"
type input "Dera Ghazi Khan"
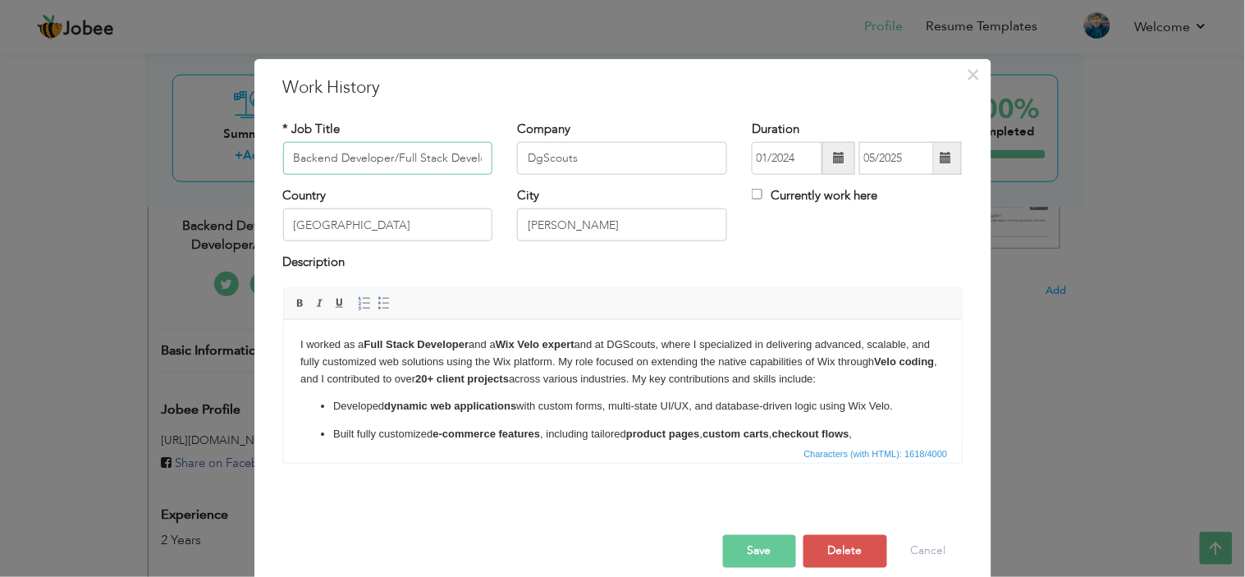
scroll to position [0, 71]
click at [473, 356] on p "I worked as a Full Stack Developer and a Wix Velo expert and at DGScouts, where…" at bounding box center [621, 361] width 645 height 51
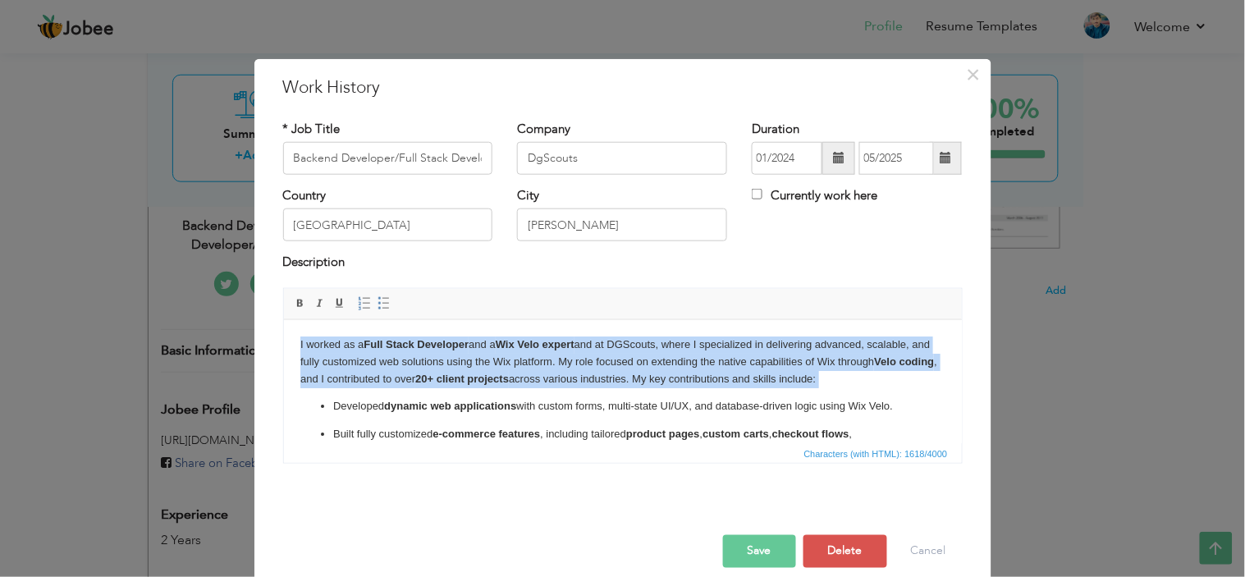
click at [473, 356] on p "I worked as a Full Stack Developer and a Wix Velo expert and at DGScouts, where…" at bounding box center [621, 361] width 645 height 51
copy p "I worked as a Full Stack Developer and a Wix Velo expert and at DGScouts, where…"
click at [473, 356] on p "I worked as a Full Stack Developer and a Wix Velo expert and at DGScouts, where…" at bounding box center [621, 361] width 645 height 51
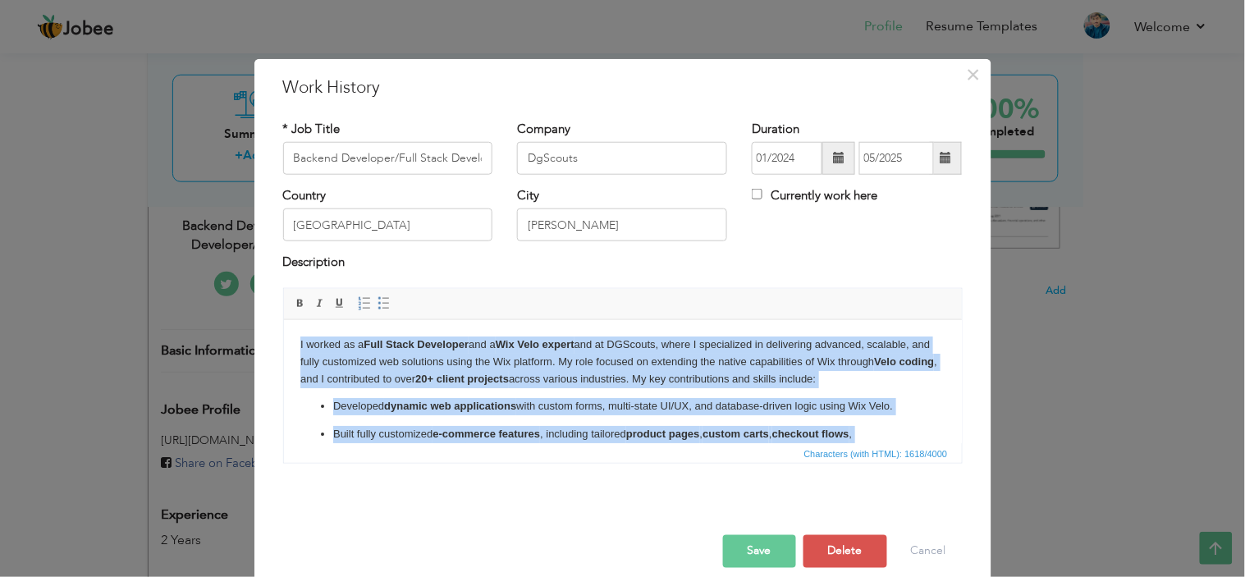
copy body "I worked as a Full Stack Developer and a Wix Velo expert and at DGScouts, where…"
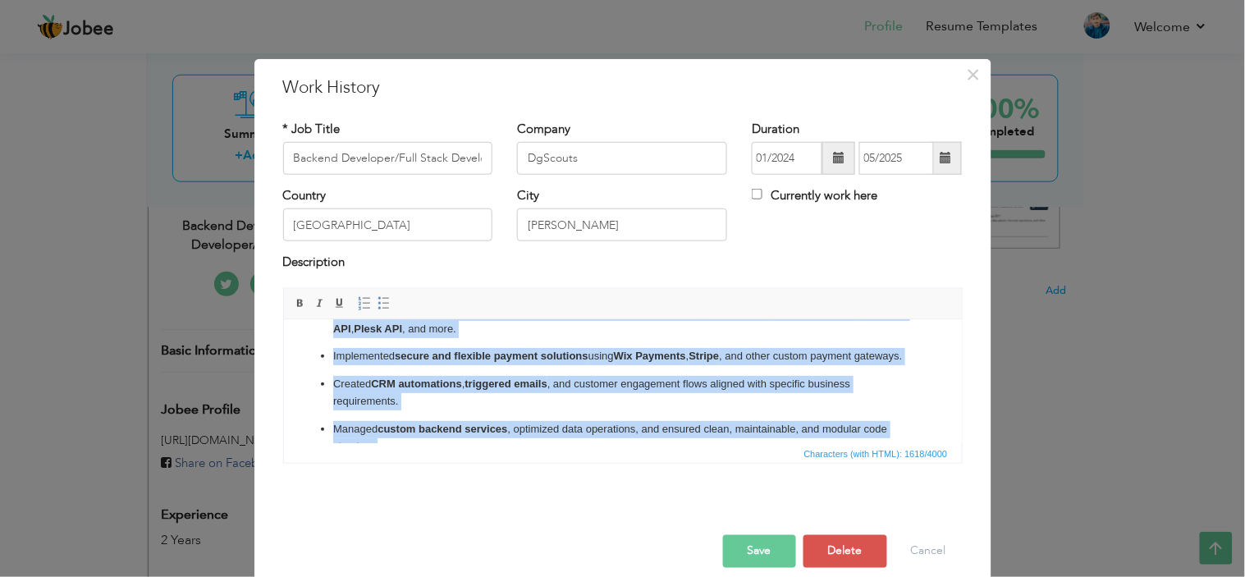
scroll to position [230, 0]
